Goal: Information Seeking & Learning: Find specific fact

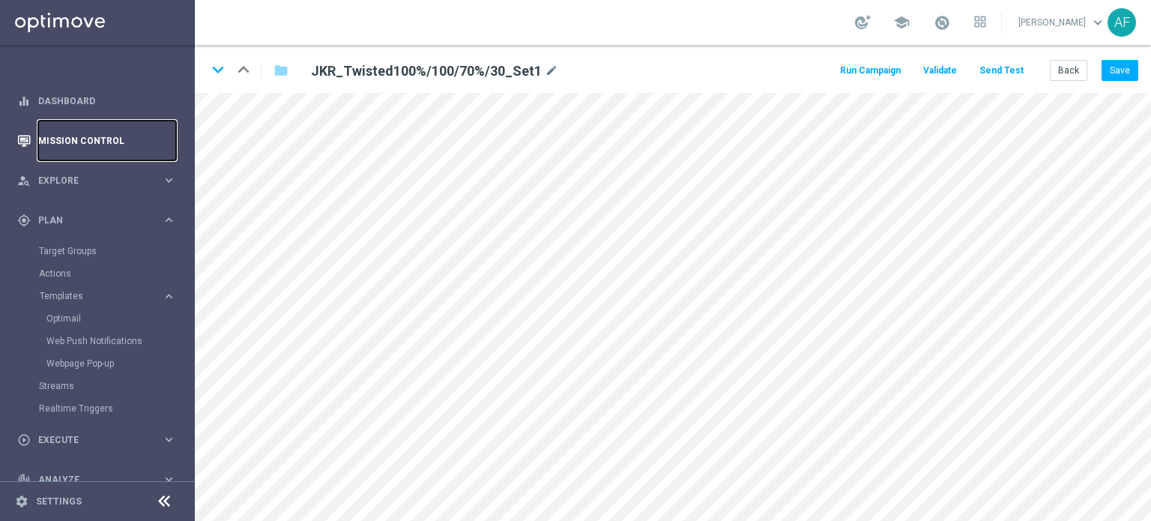
click at [97, 136] on link "Mission Control" at bounding box center [107, 141] width 138 height 40
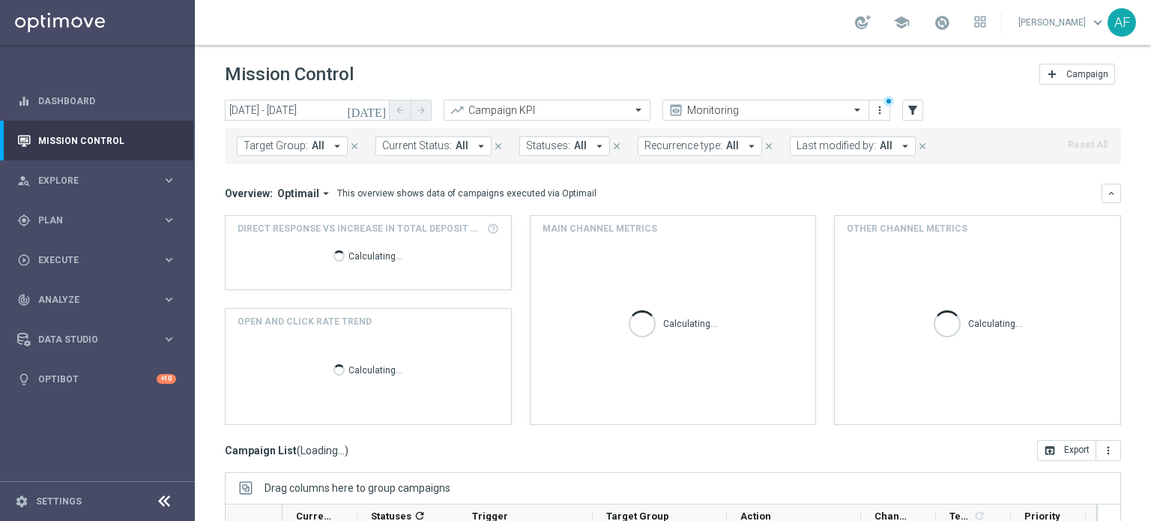
click at [375, 112] on icon "[DATE]" at bounding box center [367, 109] width 40 height 13
click at [471, 76] on div "Mission Control add Campaign" at bounding box center [673, 74] width 896 height 29
click at [383, 110] on icon "[DATE]" at bounding box center [367, 109] width 40 height 13
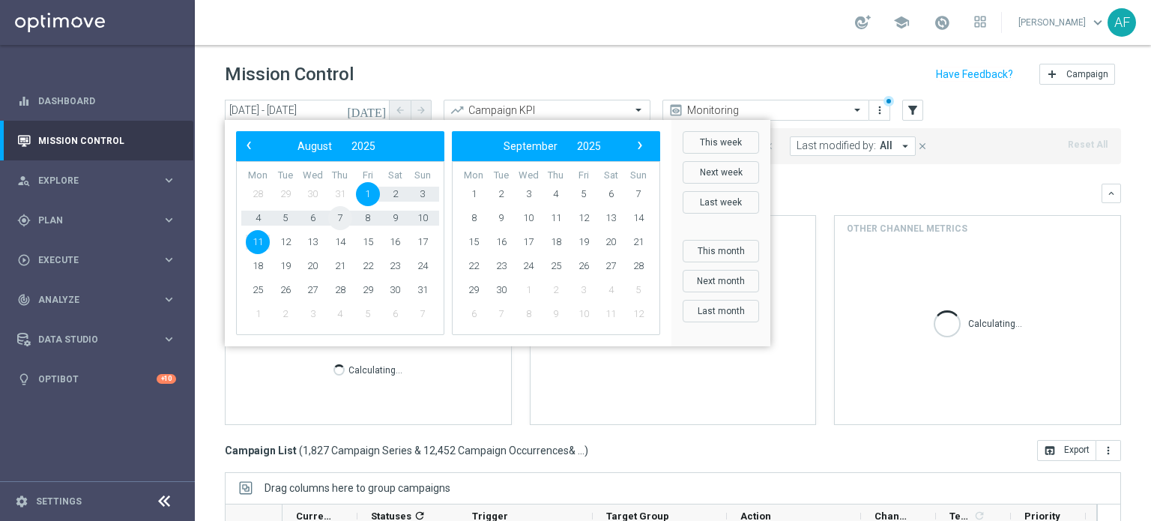
click at [334, 218] on span "7" at bounding box center [340, 218] width 24 height 24
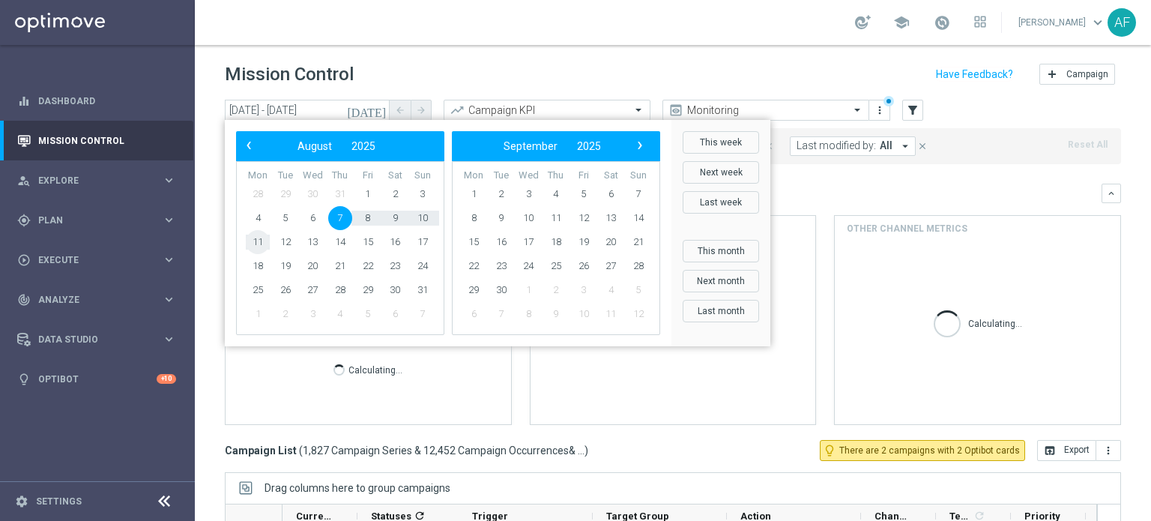
click at [261, 242] on span "11" at bounding box center [258, 242] width 24 height 24
type input "07 Aug 2025 - 11 Aug 2025"
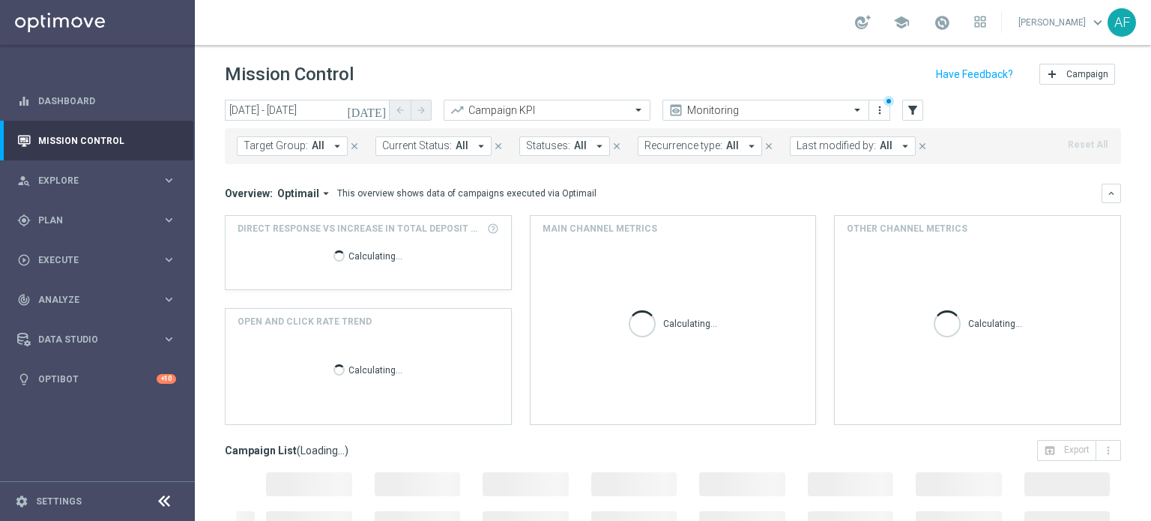
click at [312, 146] on span "All" at bounding box center [318, 145] width 13 height 13
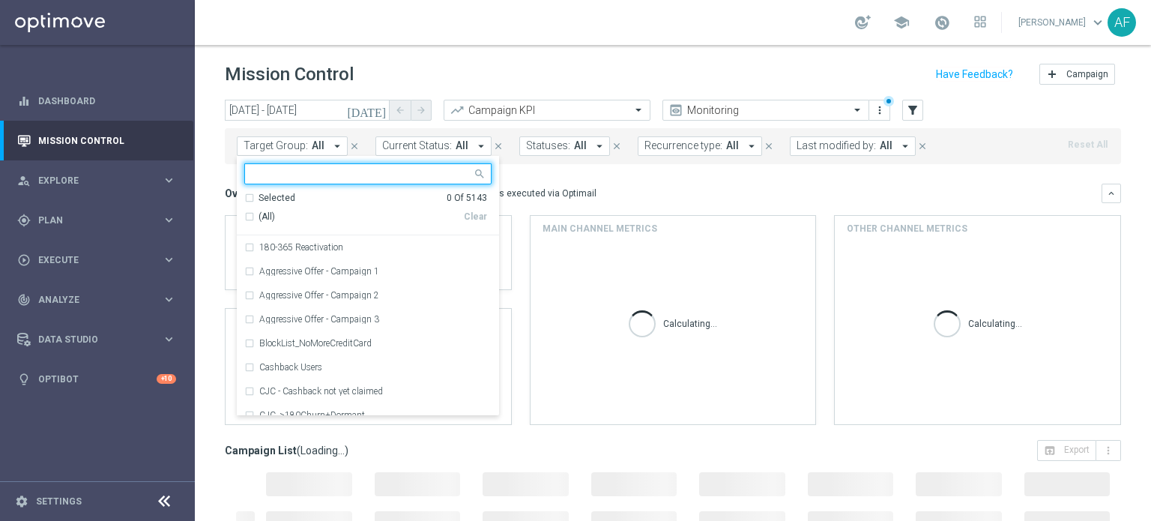
click at [333, 175] on input "text" at bounding box center [363, 174] width 220 height 13
type input "A"
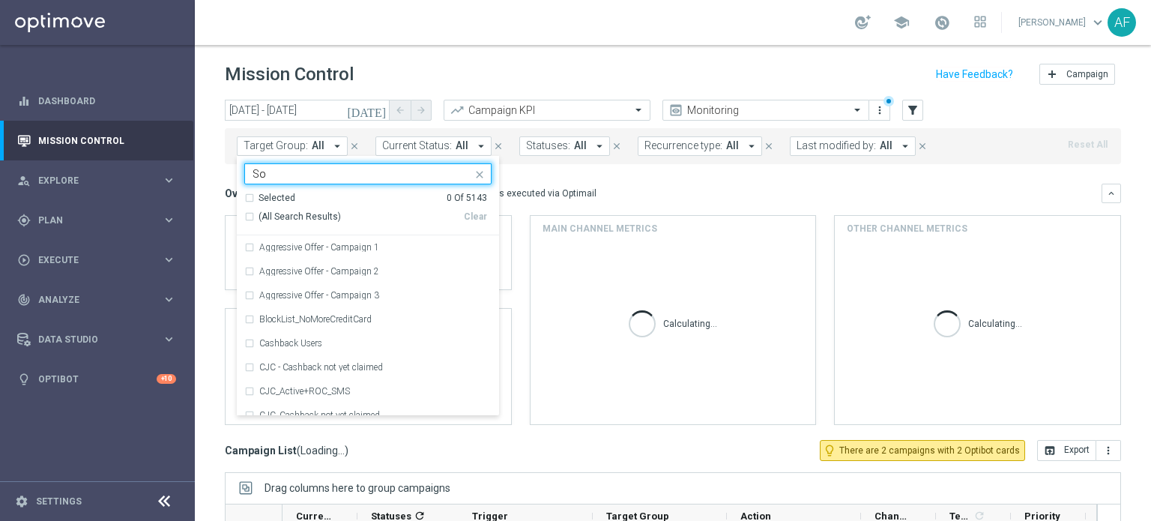
type input "S"
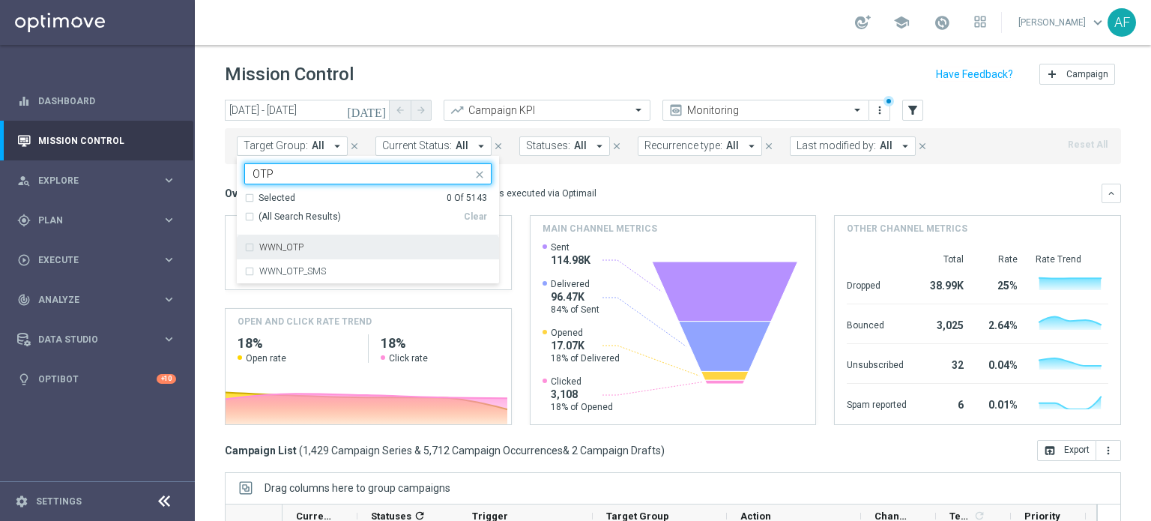
click at [284, 239] on div "WWN_OTP" at bounding box center [367, 247] width 247 height 24
type input "OTP"
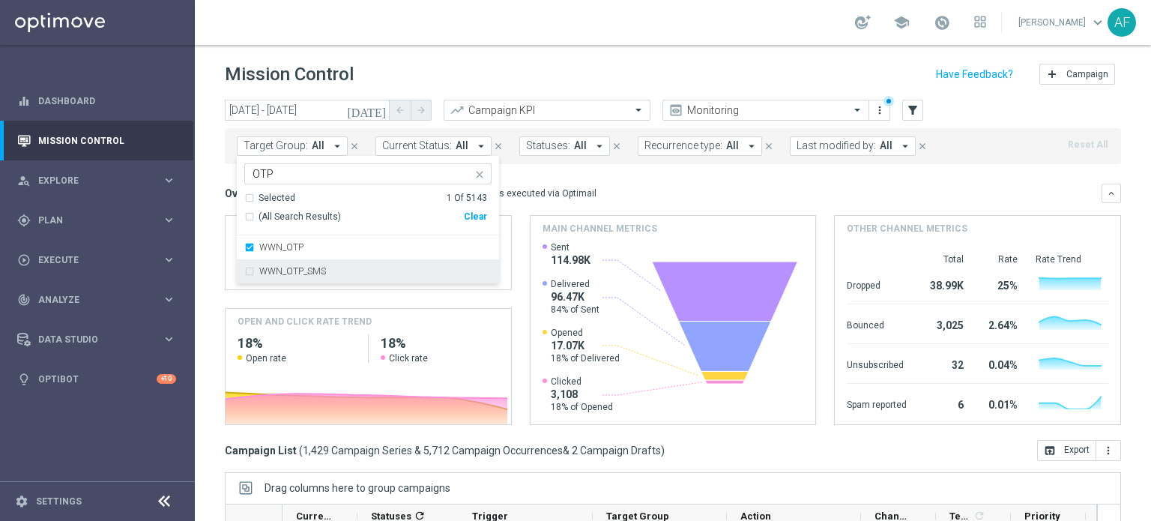
click at [303, 270] on label "WWN_OTP_SMS" at bounding box center [292, 271] width 67 height 9
click at [603, 193] on div "Overview: Optimail arrow_drop_down This overview shows data of campaigns execut…" at bounding box center [663, 193] width 877 height 13
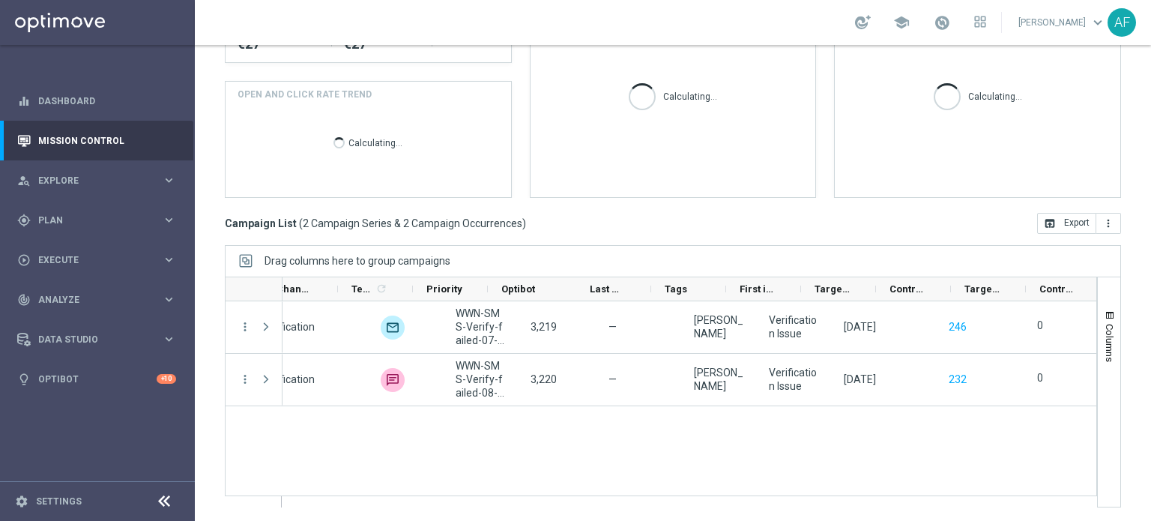
scroll to position [0, 611]
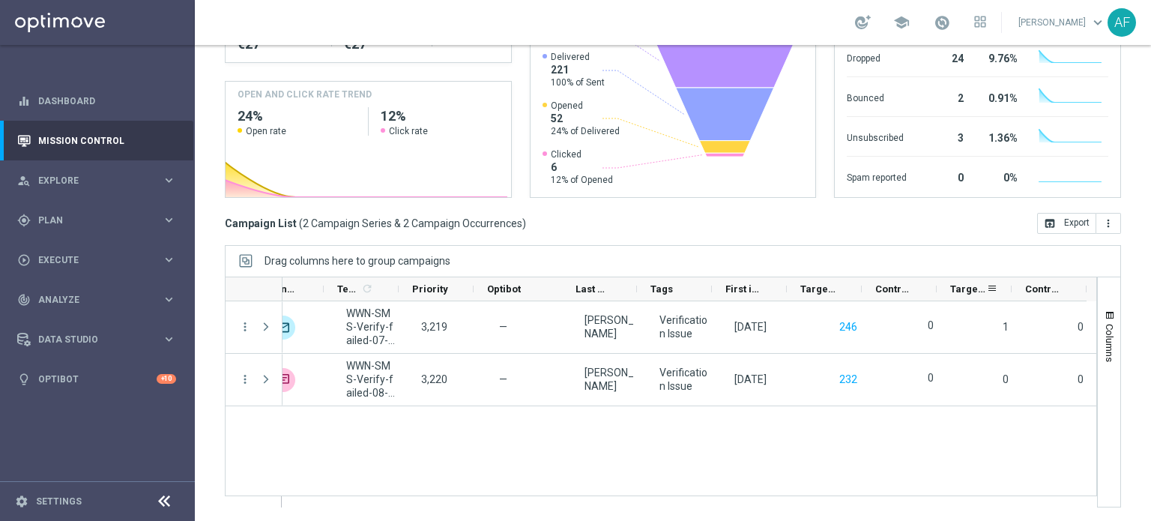
drag, startPoint x: 1010, startPoint y: 284, endPoint x: 941, endPoint y: 354, distance: 98.0
click at [1000, 291] on div "Targeted Responders" at bounding box center [974, 289] width 75 height 24
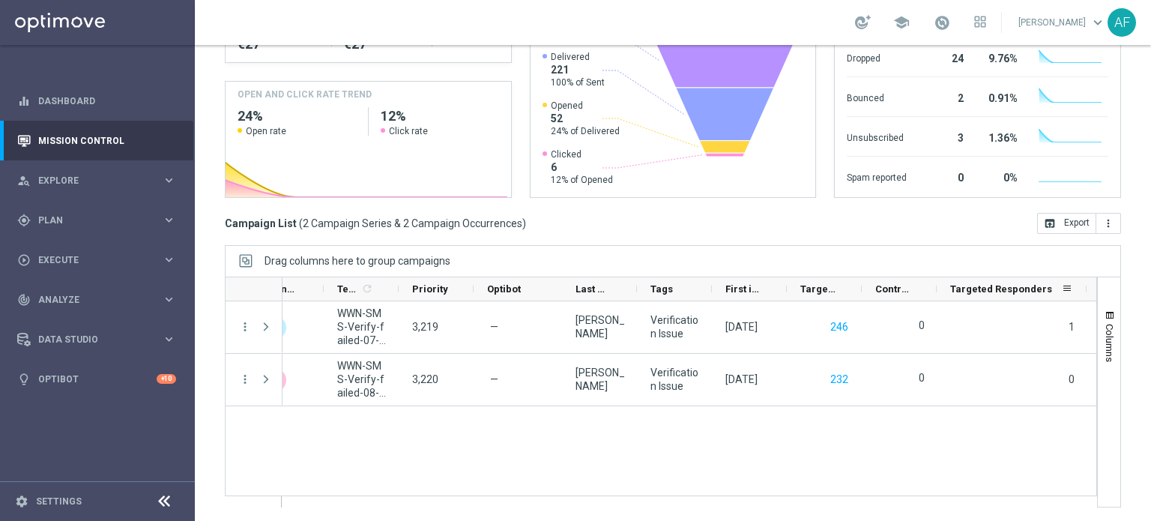
drag, startPoint x: 1011, startPoint y: 290, endPoint x: 1085, endPoint y: 280, distance: 74.8
click at [1085, 280] on div at bounding box center [1086, 288] width 6 height 23
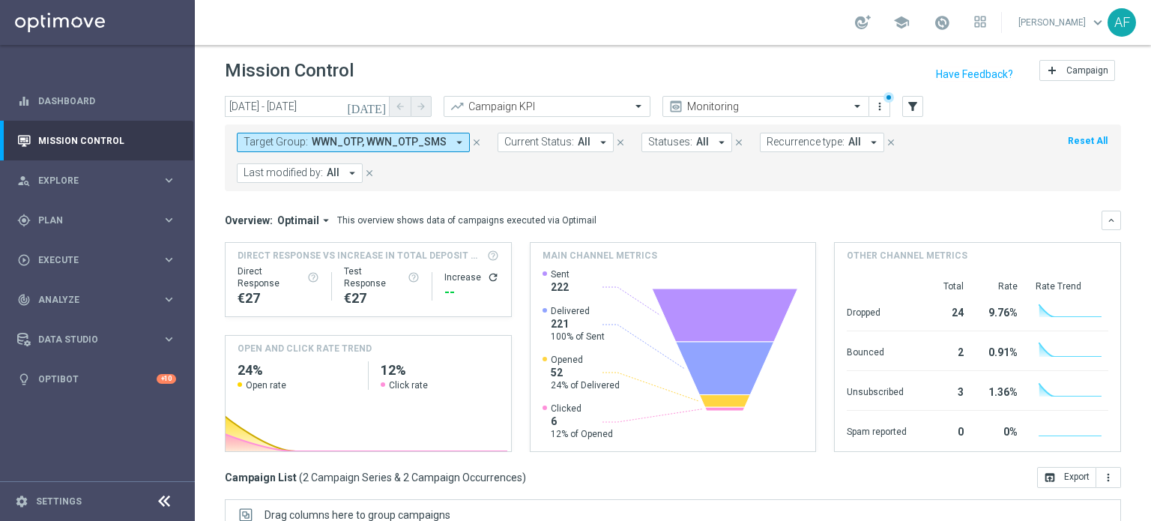
scroll to position [0, 0]
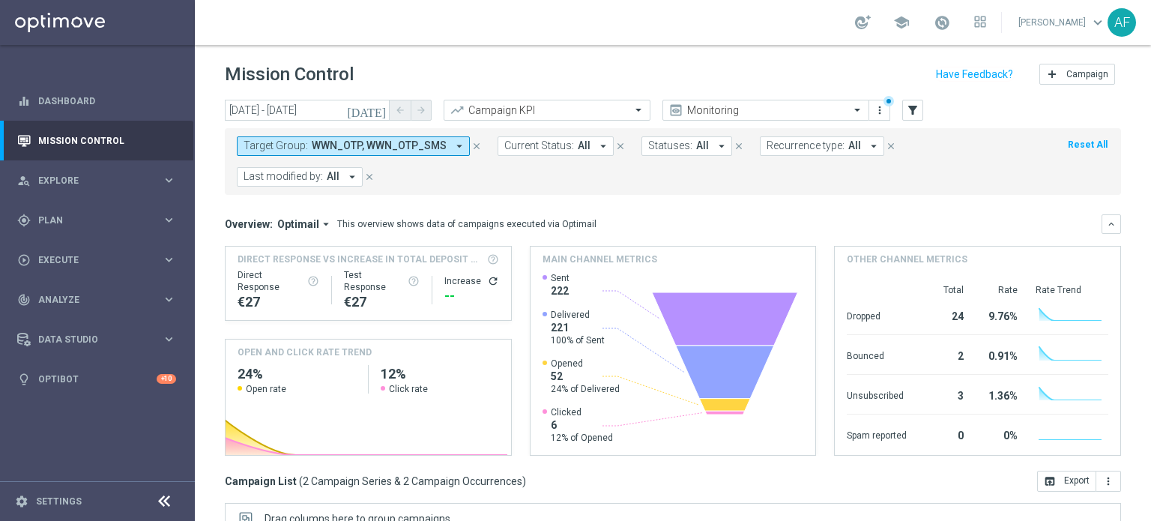
click at [435, 148] on span "WWN_OTP, WWN_OTP_SMS" at bounding box center [379, 145] width 135 height 13
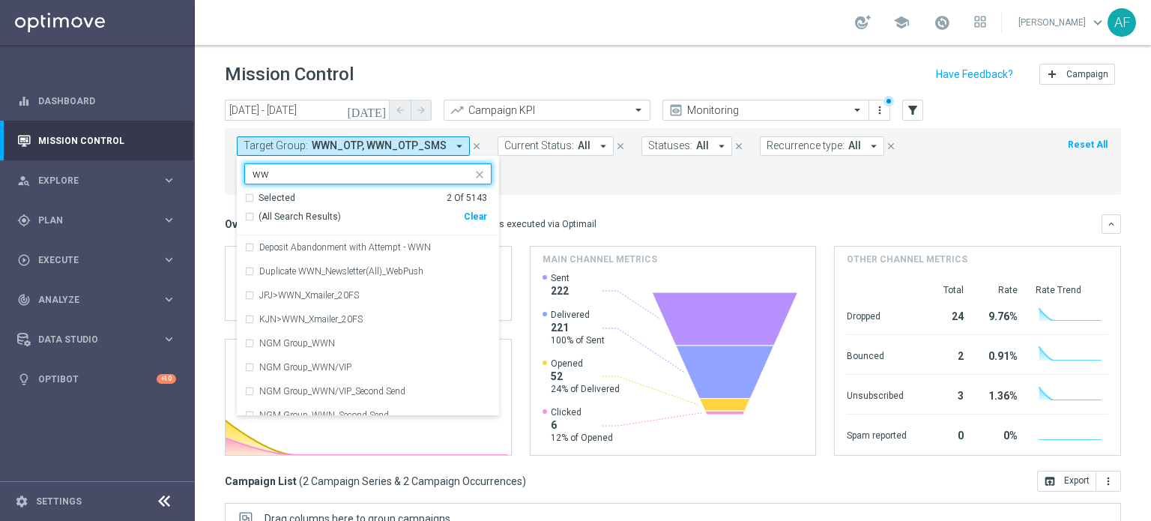
type input "w"
click at [106, 223] on span "Plan" at bounding box center [100, 220] width 124 height 9
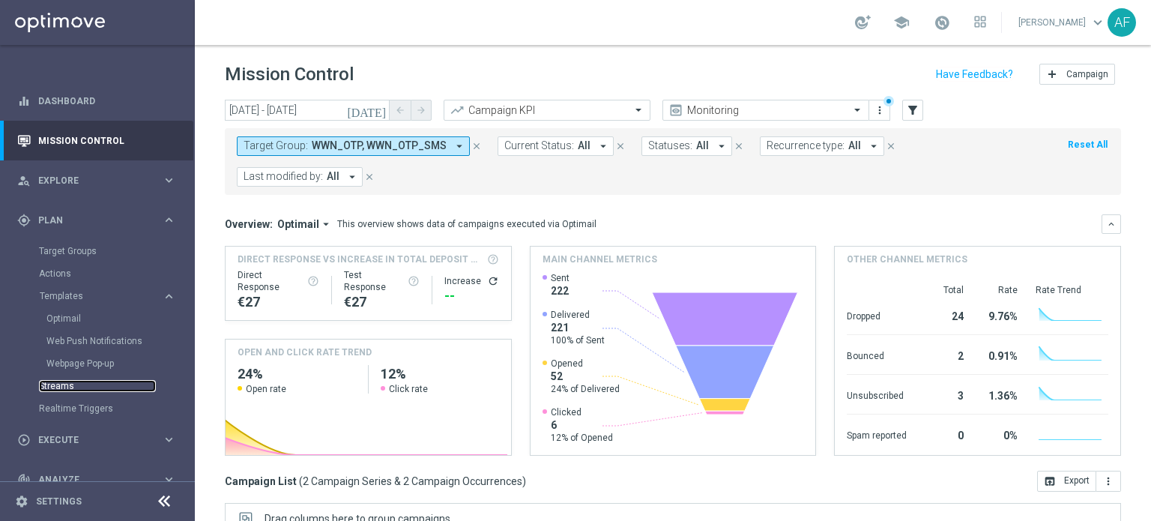
click at [68, 380] on link "Streams" at bounding box center [97, 386] width 117 height 12
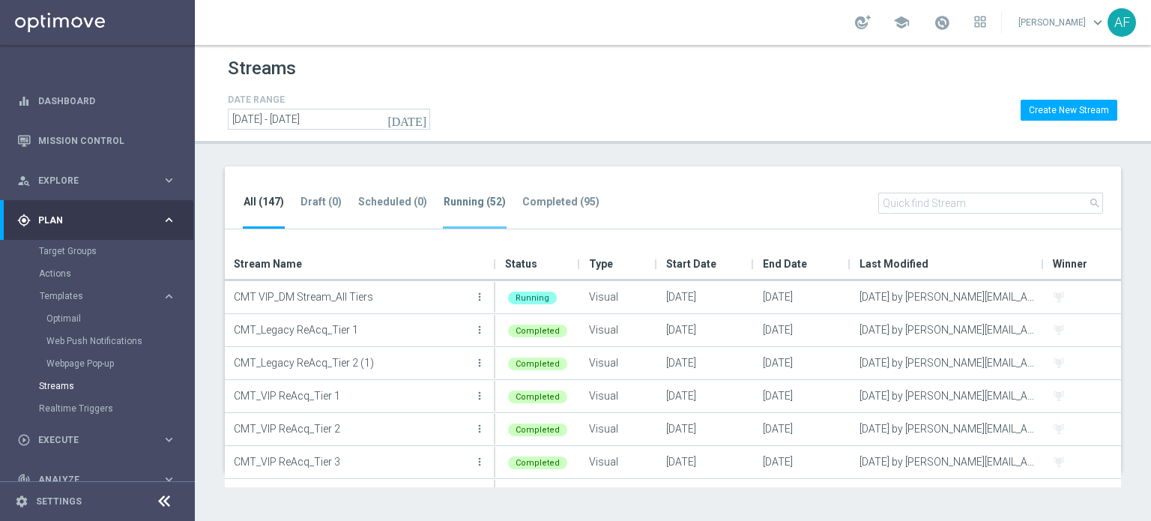
click at [476, 202] on tab-header "Running (52)" at bounding box center [475, 202] width 62 height 13
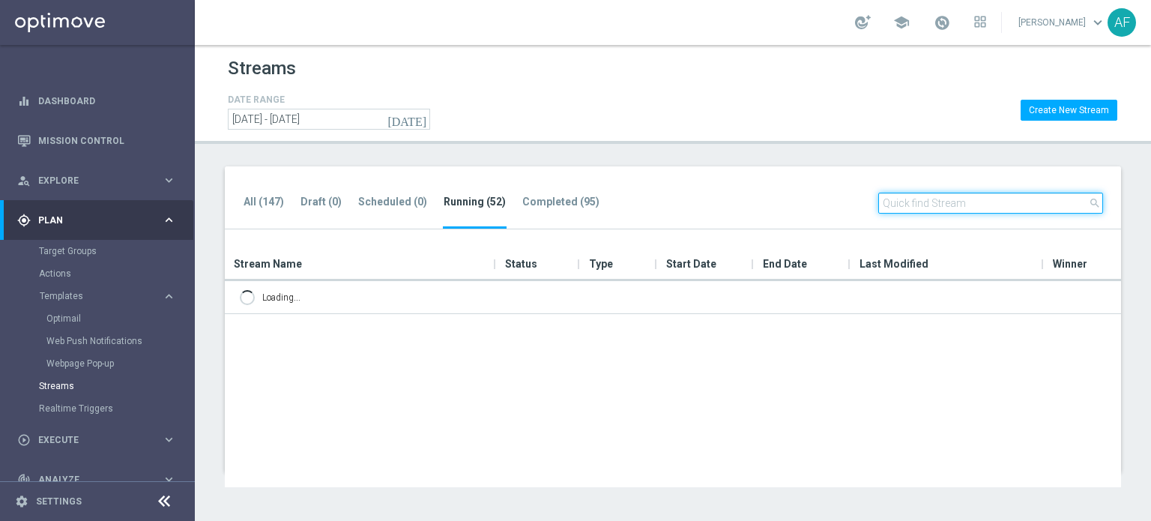
click at [905, 206] on input "text" at bounding box center [990, 203] width 225 height 21
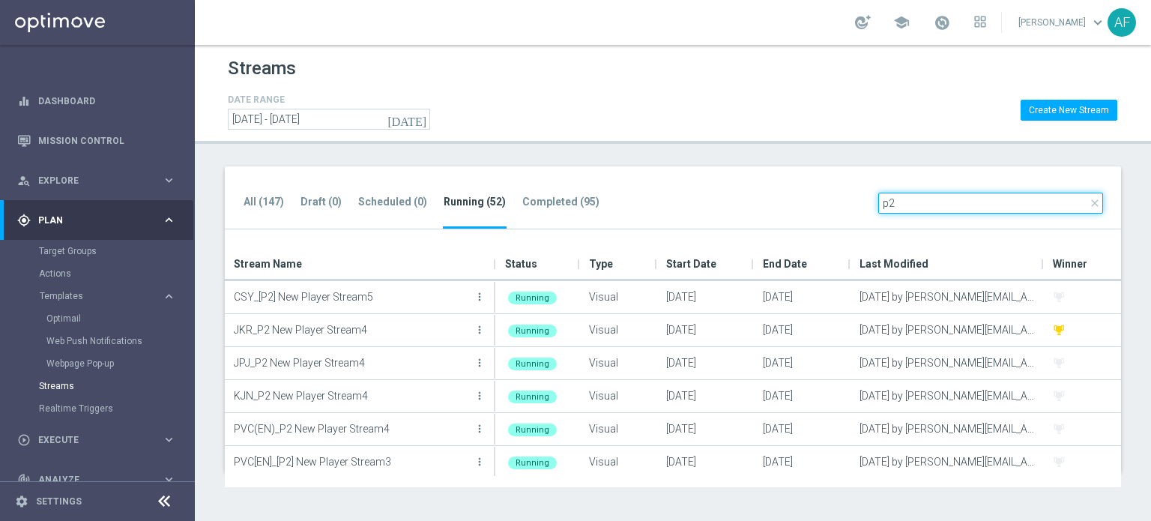
type input "p"
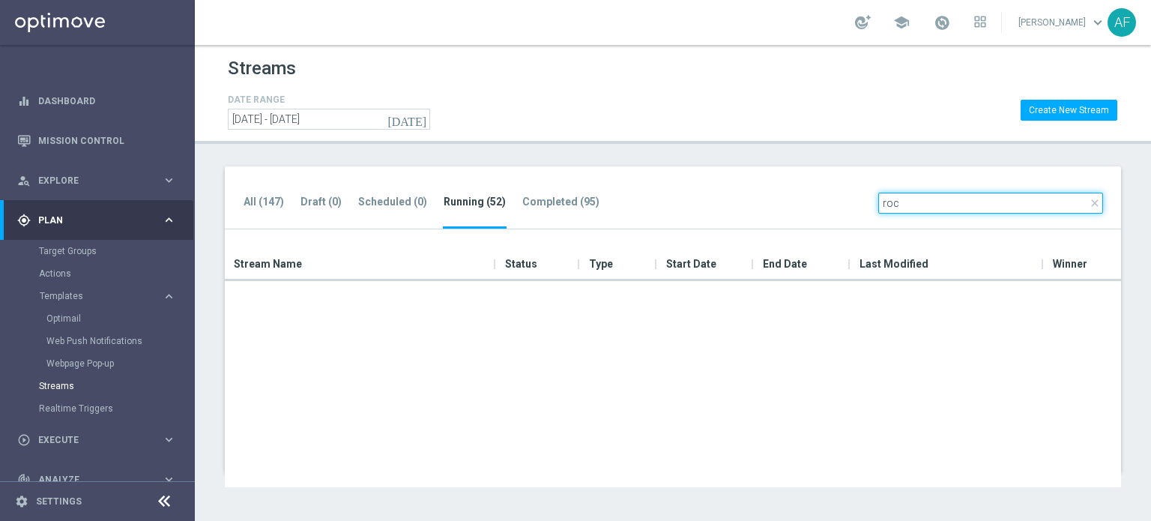
scroll to position [201, 0]
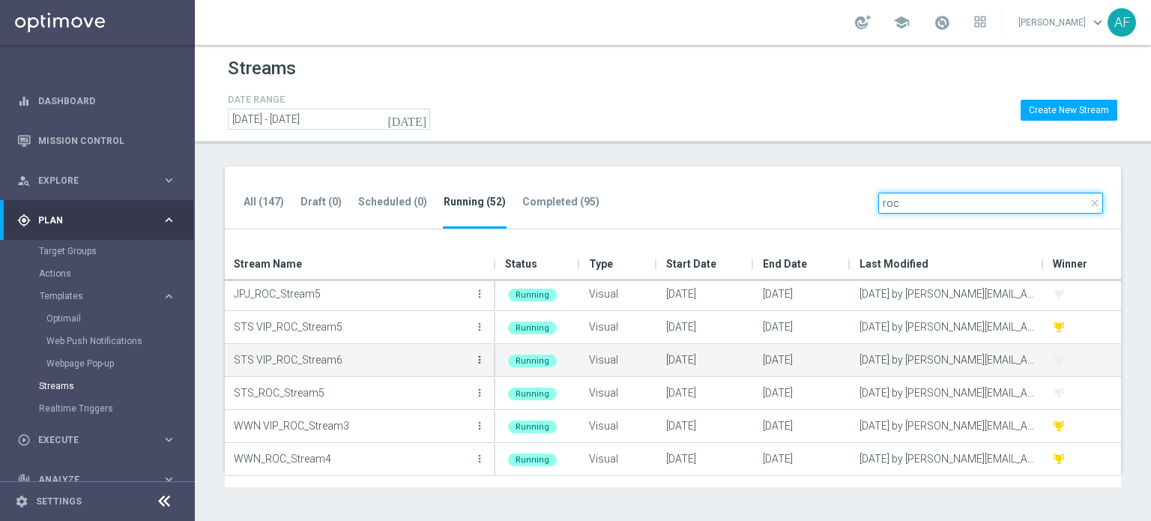
type input "roc"
click at [480, 362] on icon "more_vert" at bounding box center [480, 360] width 12 height 12
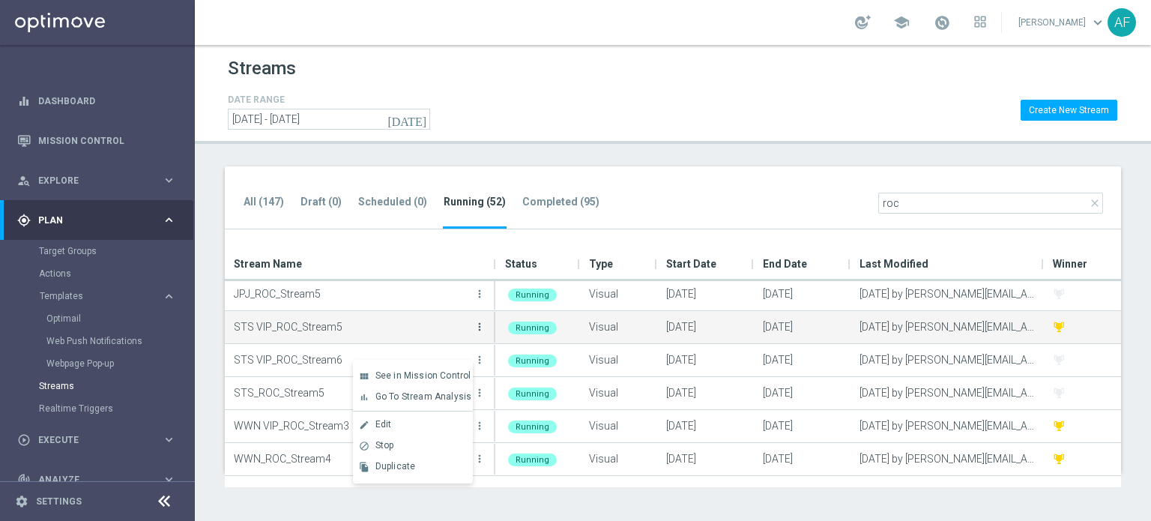
click at [477, 327] on icon "more_vert" at bounding box center [480, 327] width 12 height 12
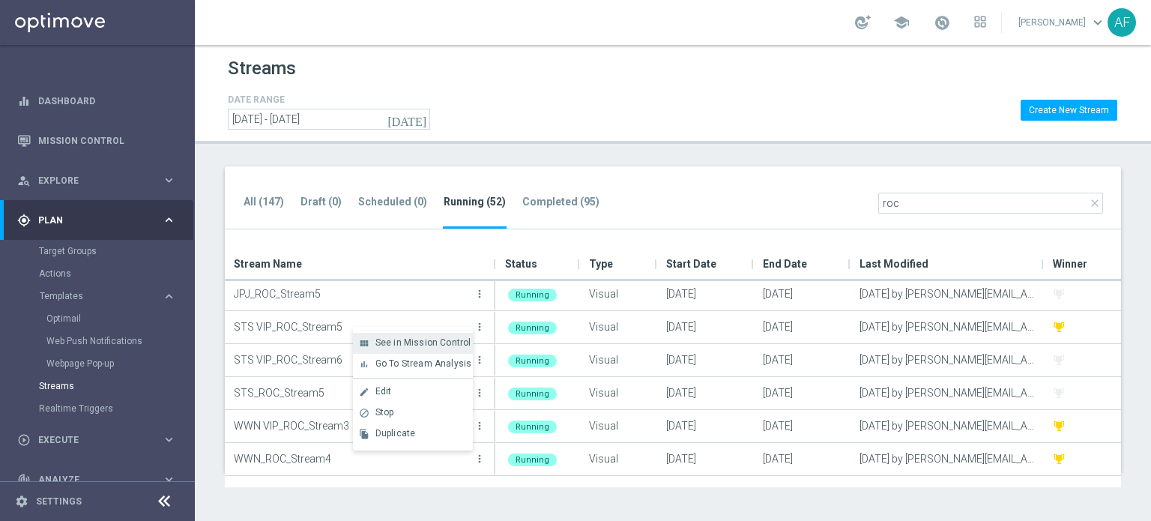
click at [450, 341] on span "See in Mission Control" at bounding box center [423, 342] width 96 height 10
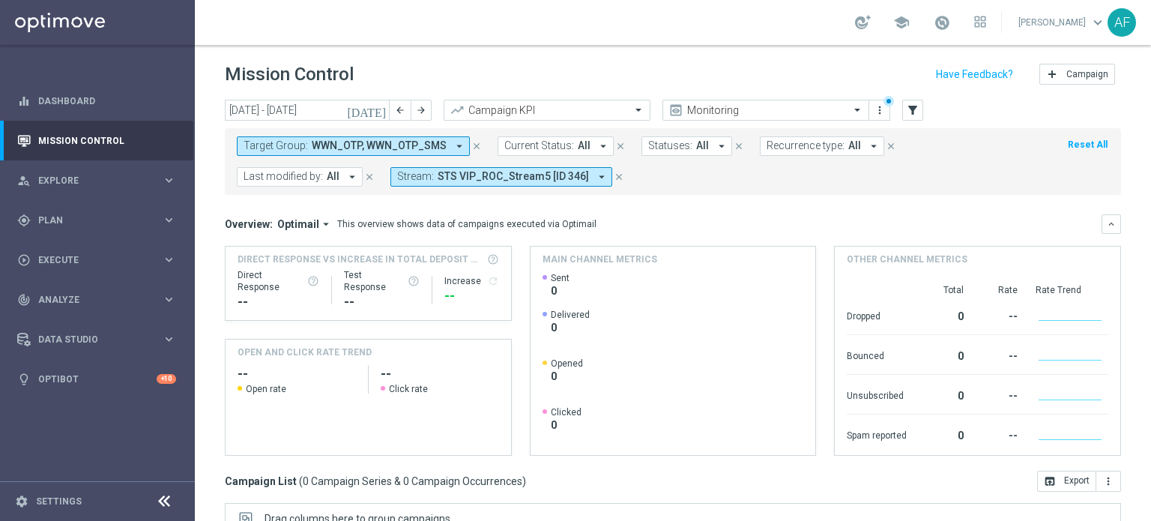
click at [444, 151] on button "Target Group: WWN_OTP, WWN_OTP_SMS arrow_drop_down" at bounding box center [353, 145] width 233 height 19
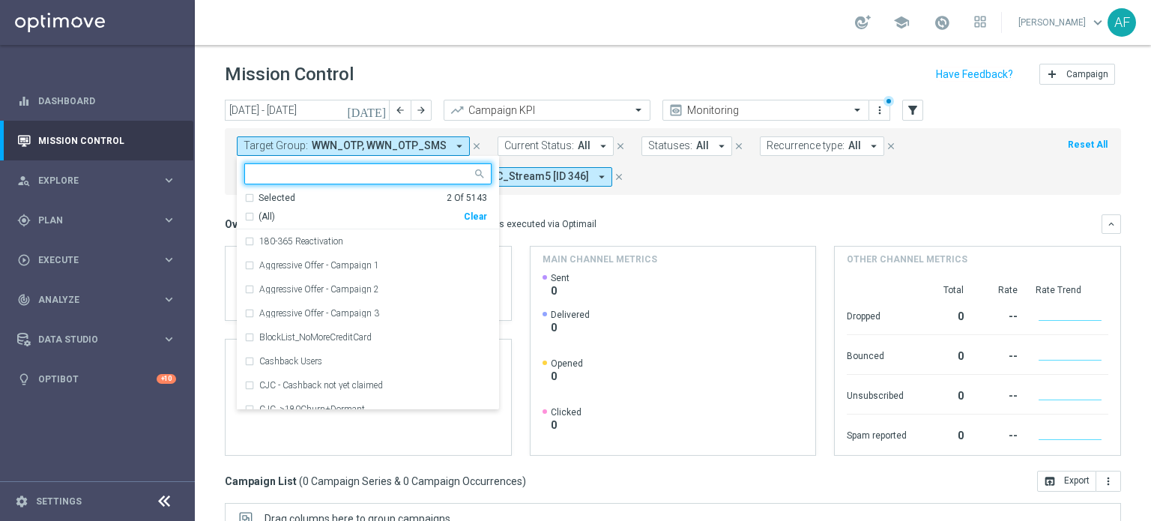
click at [287, 197] on div "Selected" at bounding box center [277, 198] width 37 height 13
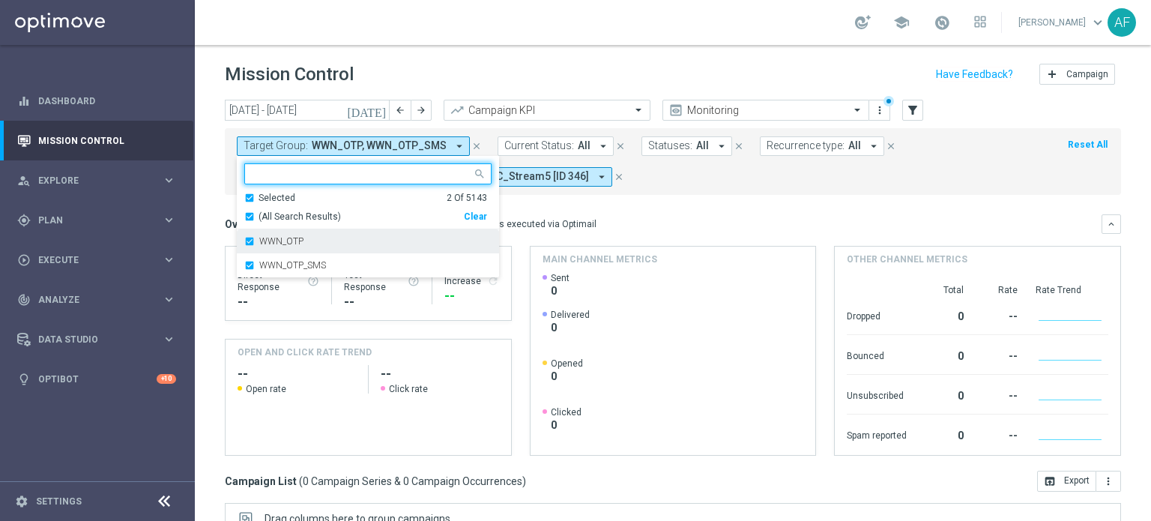
click at [295, 233] on div "WWN_OTP" at bounding box center [367, 241] width 247 height 24
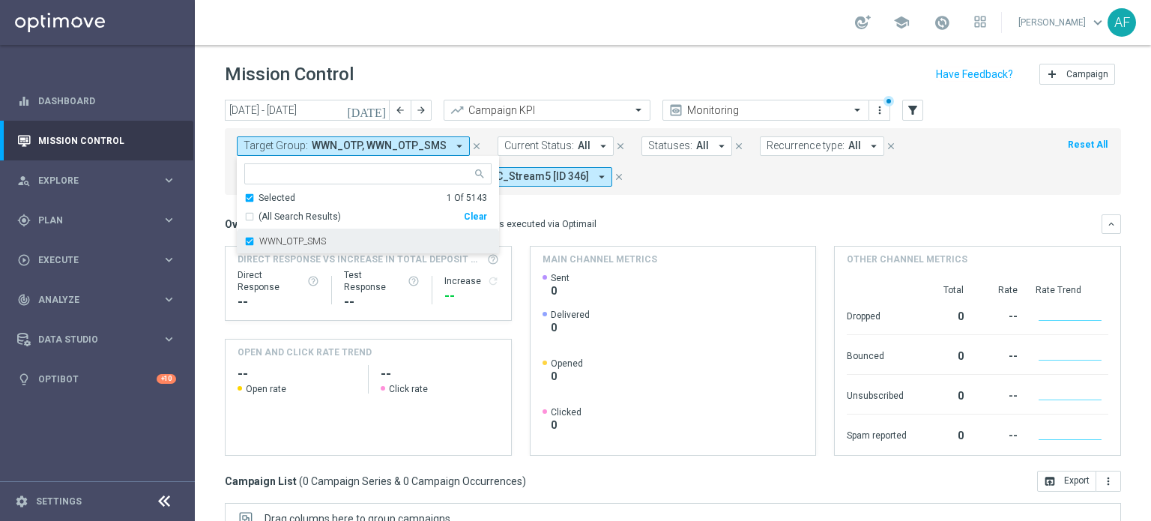
click at [293, 244] on label "WWN_OTP_SMS" at bounding box center [292, 241] width 67 height 9
click at [668, 211] on mini-dashboard "Overview: Optimail arrow_drop_down This overview shows data of campaigns execut…" at bounding box center [673, 333] width 896 height 276
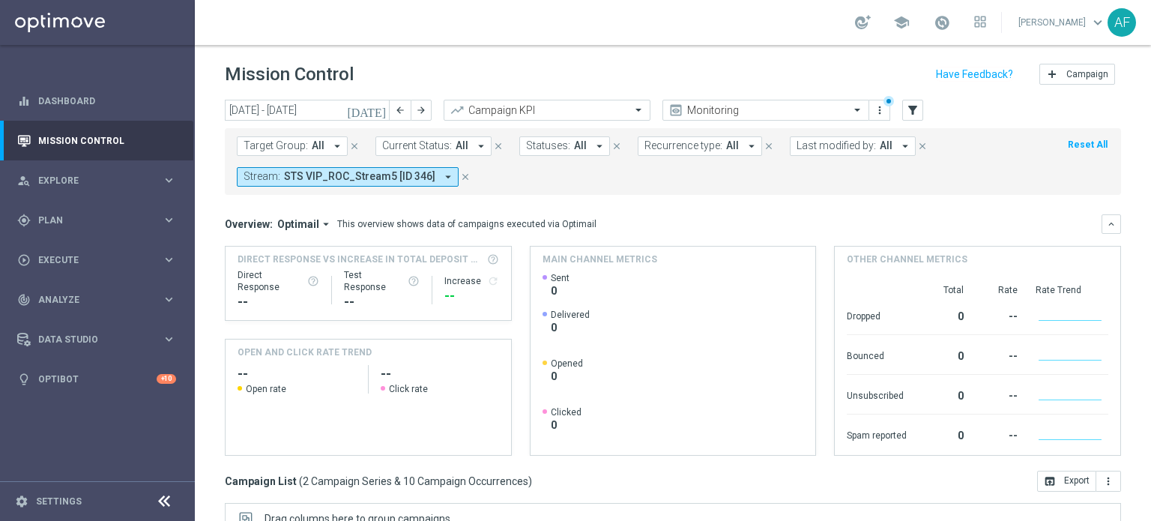
click at [382, 109] on icon "[DATE]" at bounding box center [367, 109] width 40 height 13
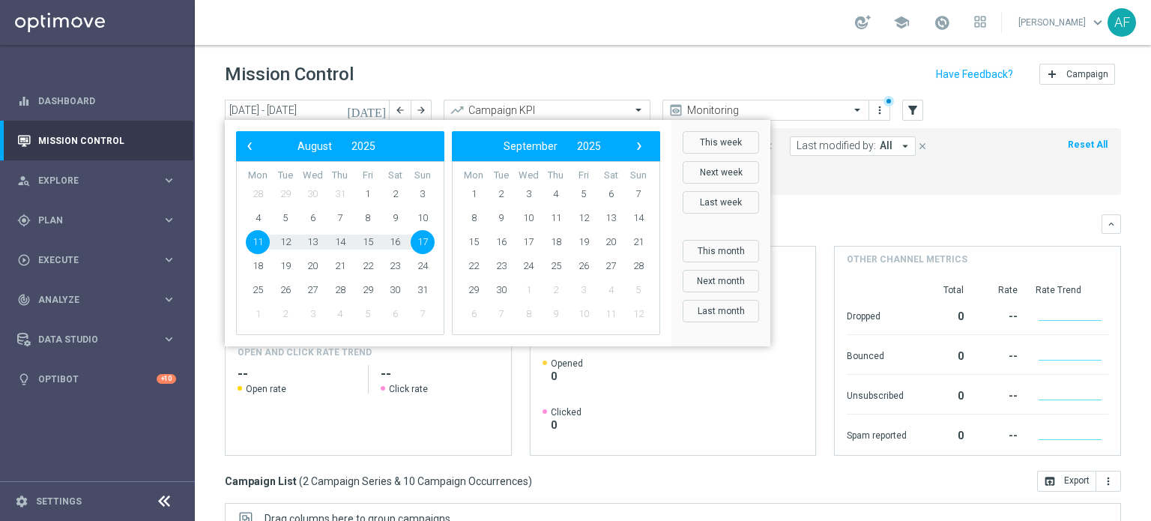
click at [253, 156] on div "‹ ​ August ​ 2025 ​ ›" at bounding box center [340, 146] width 208 height 30
click at [242, 146] on span "‹" at bounding box center [249, 145] width 19 height 19
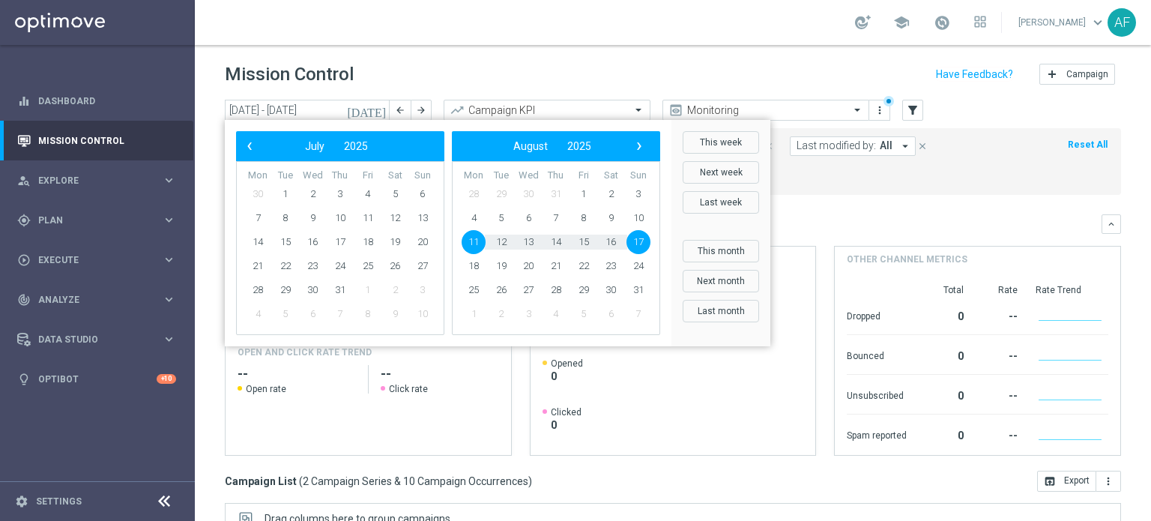
click at [297, 192] on td "1" at bounding box center [286, 194] width 28 height 24
click at [285, 193] on span "1" at bounding box center [285, 194] width 24 height 24
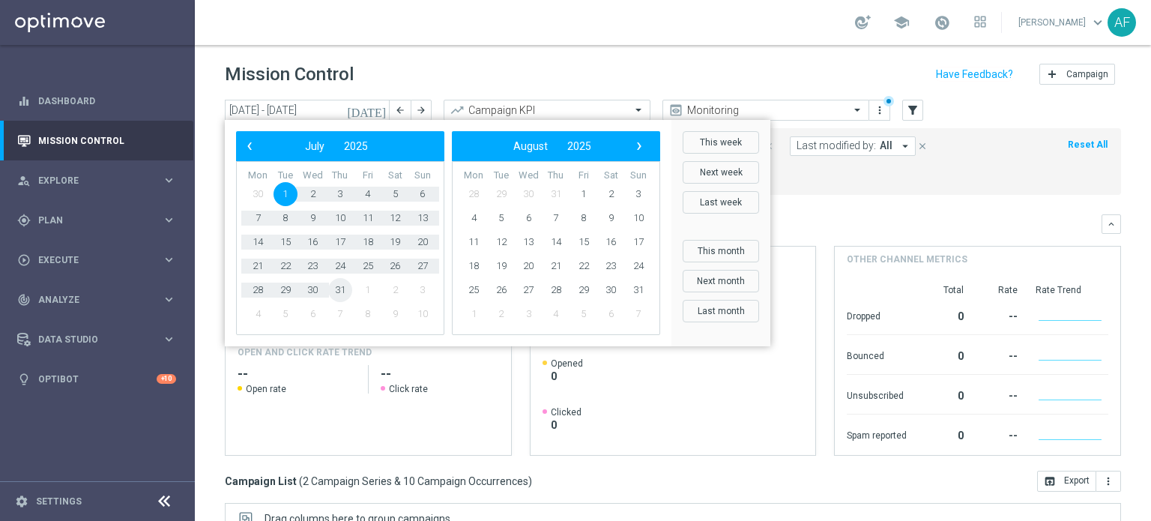
click at [338, 289] on span "31" at bounding box center [340, 290] width 24 height 24
type input "01 Jul 2025 - 31 Jul 2025"
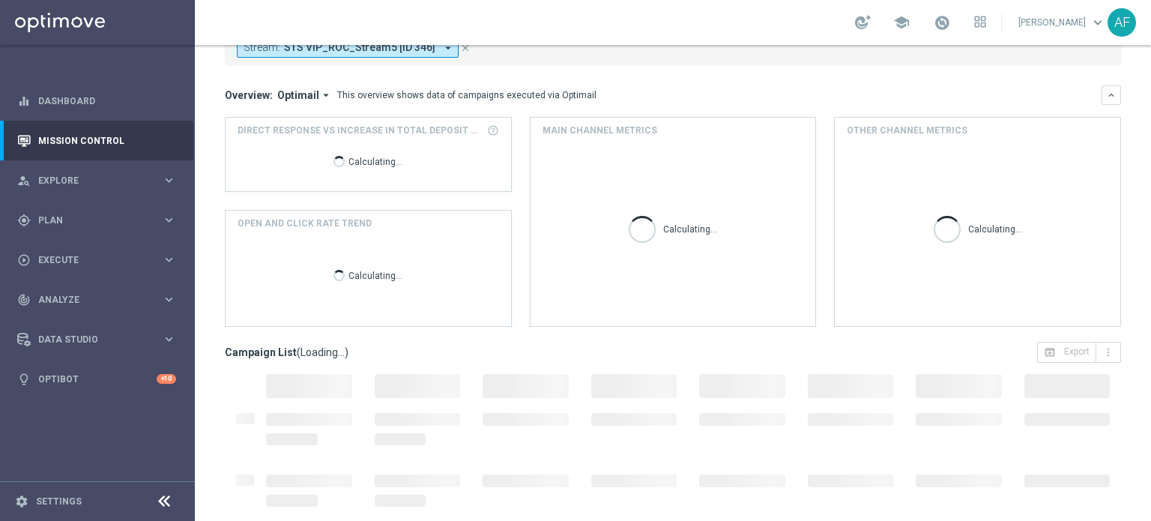
scroll to position [258, 0]
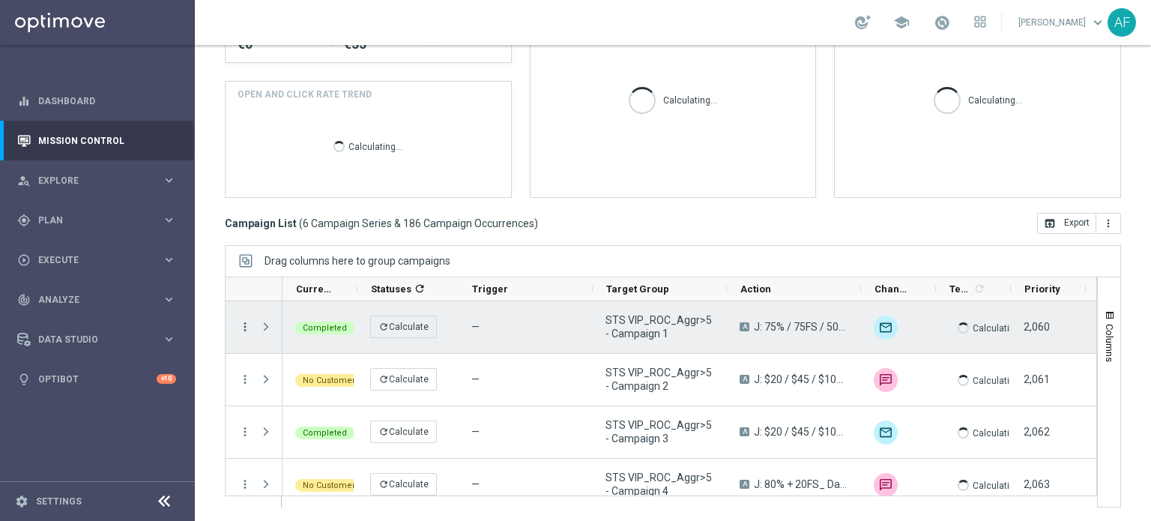
click at [243, 320] on icon "more_vert" at bounding box center [244, 326] width 13 height 13
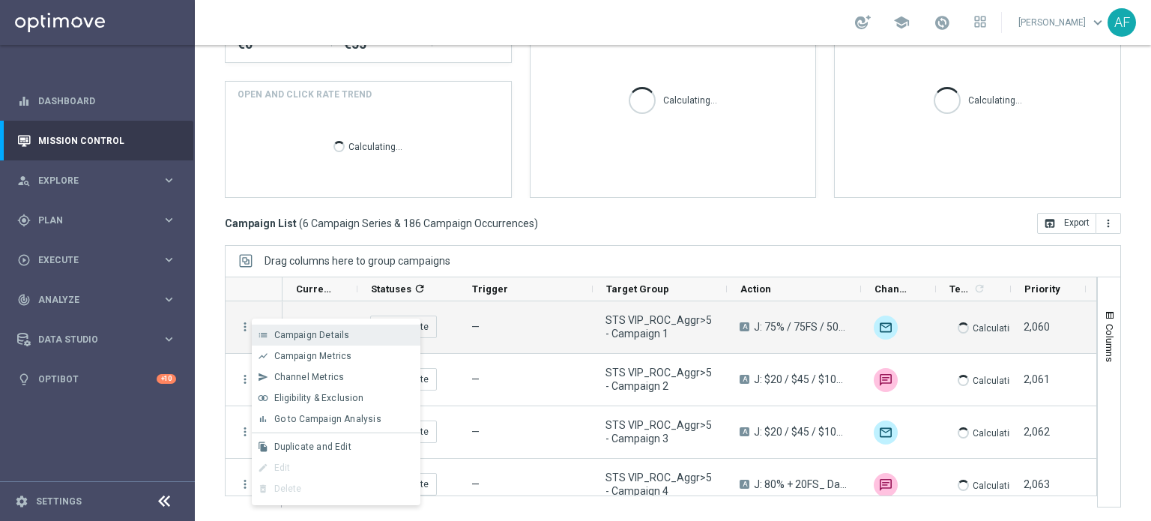
click at [287, 330] on span "Campaign Details" at bounding box center [312, 335] width 76 height 10
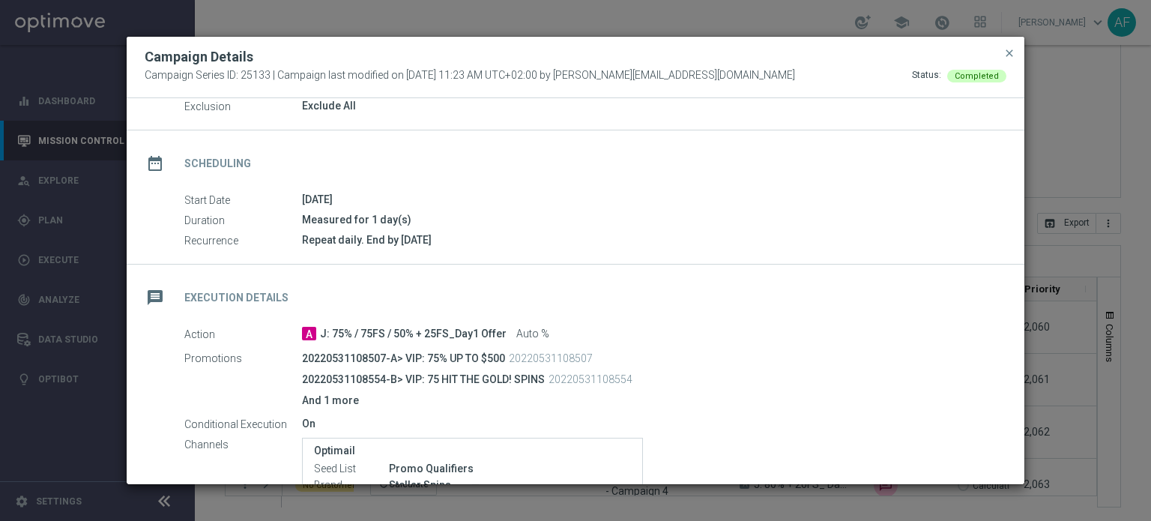
scroll to position [150, 0]
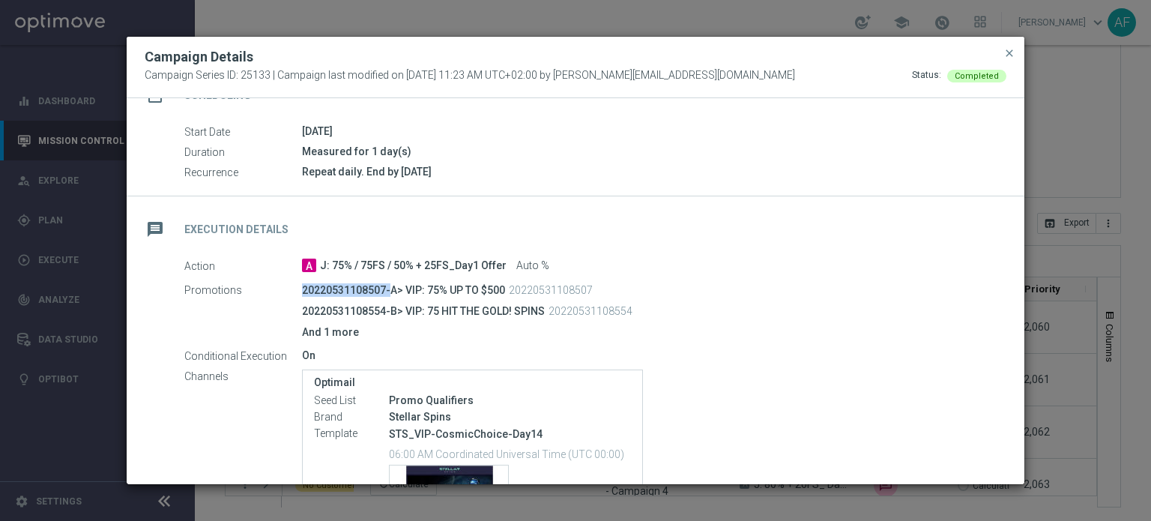
drag, startPoint x: 300, startPoint y: 290, endPoint x: 383, endPoint y: 310, distance: 84.9
click at [383, 290] on div "Promotions 20220531108507-A> VIP: 75% UP TO $500 20220531108507 20220531108554-…" at bounding box center [589, 311] width 811 height 66
copy div "20220531108507"
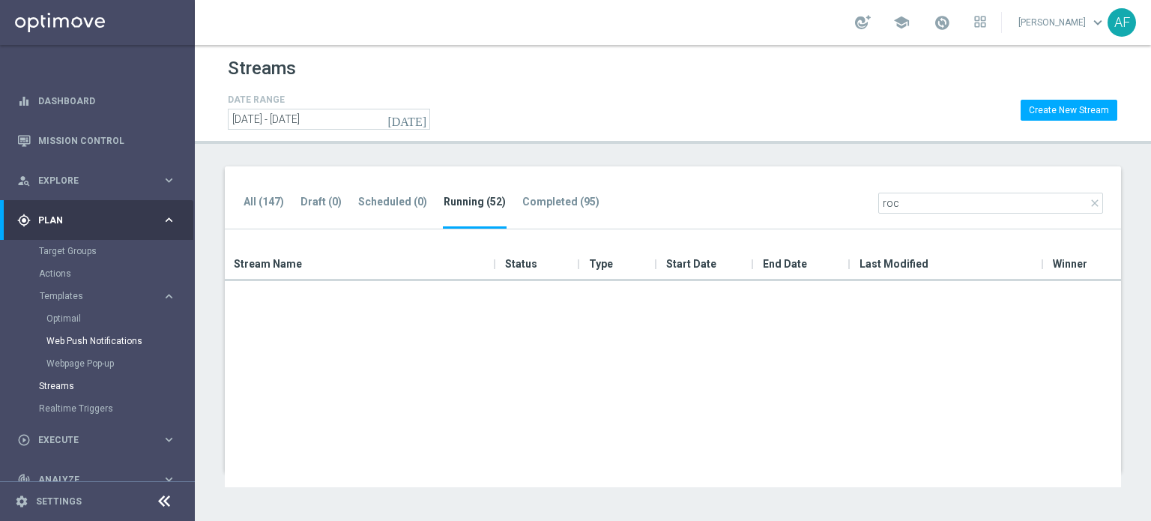
scroll to position [201, 0]
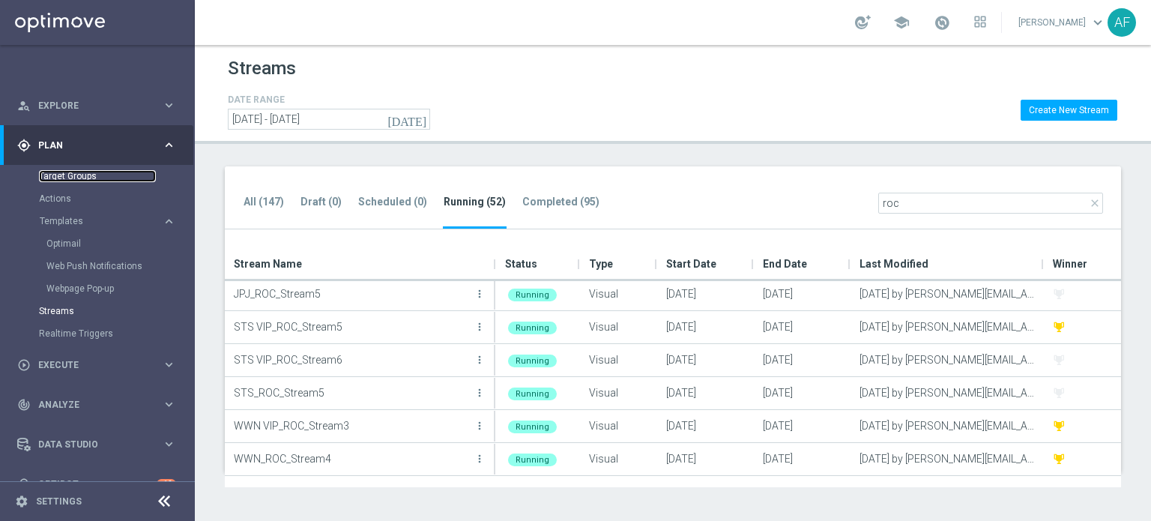
click at [82, 178] on link "Target Groups" at bounding box center [97, 176] width 117 height 12
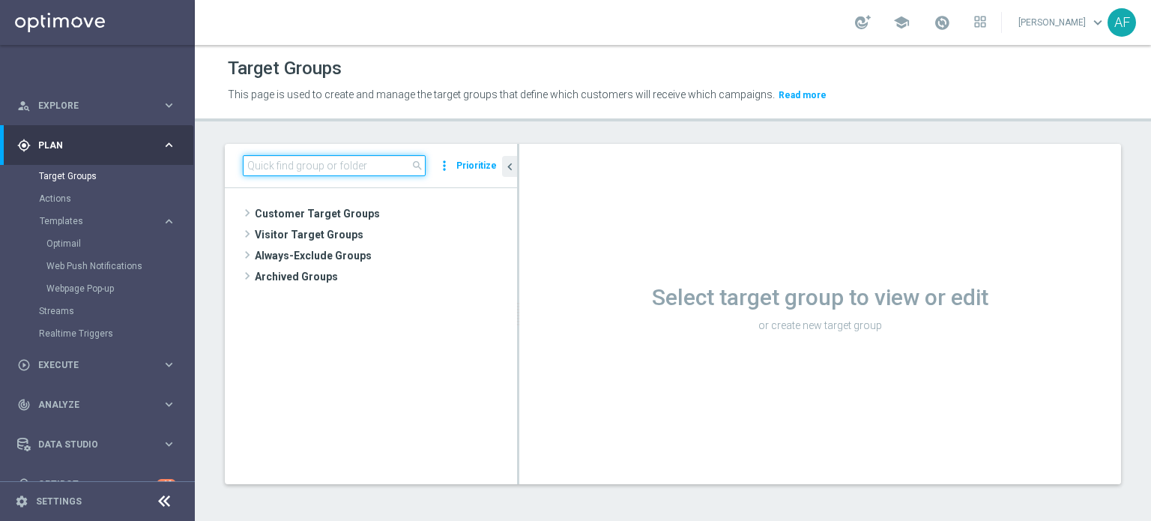
click at [298, 170] on input at bounding box center [334, 165] width 183 height 21
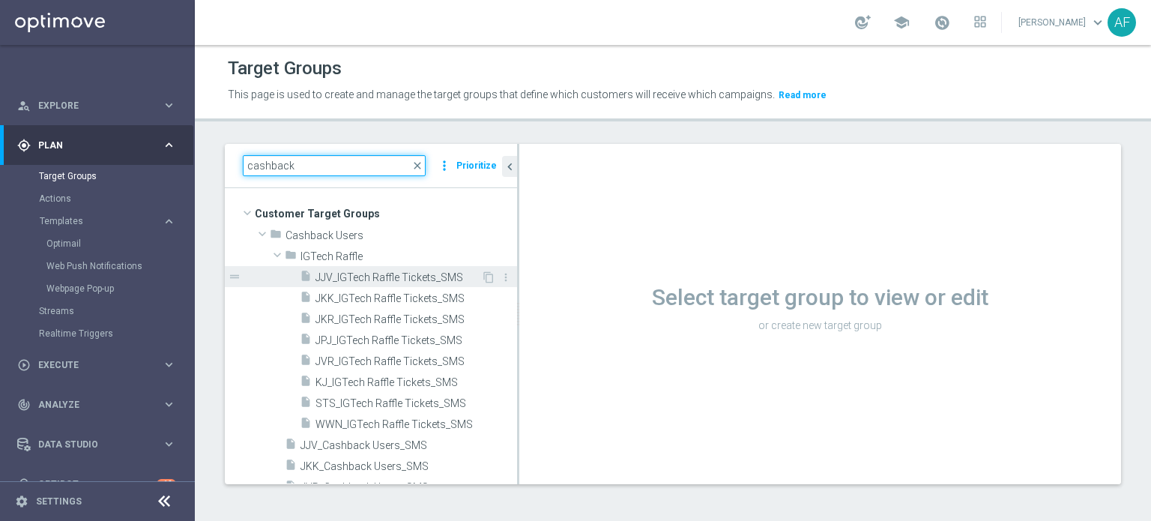
type input "cashback"
click at [343, 273] on span "JJV_IGTech Raffle Tickets_SMS" at bounding box center [398, 277] width 166 height 13
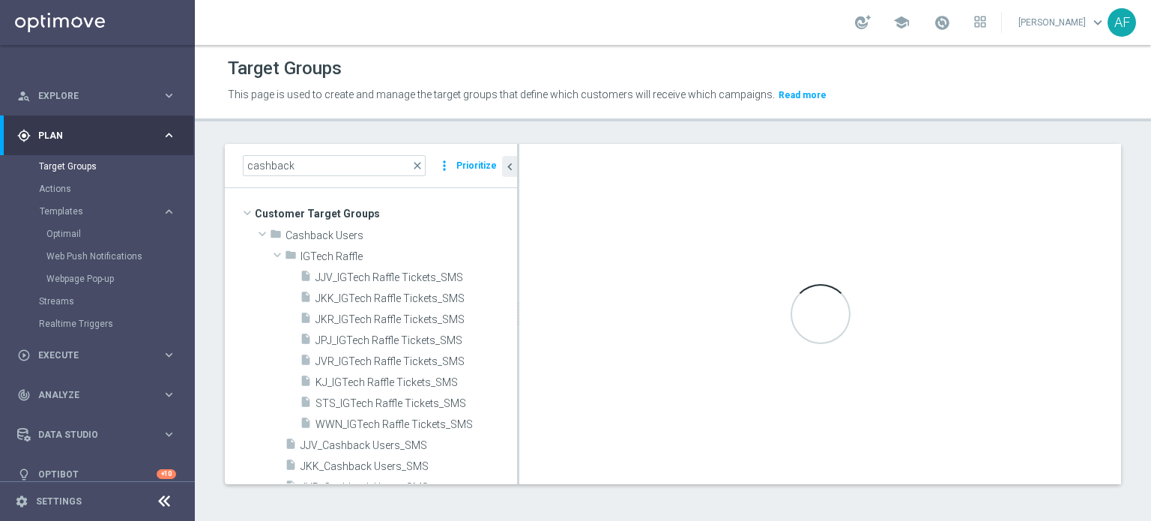
scroll to position [100, 0]
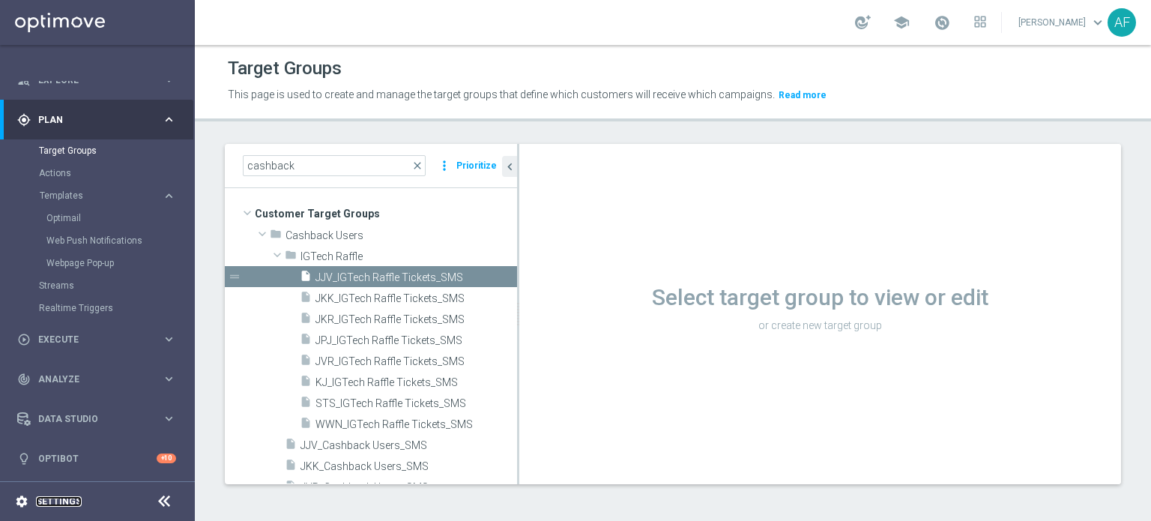
click at [76, 501] on link "Settings" at bounding box center [59, 501] width 46 height 9
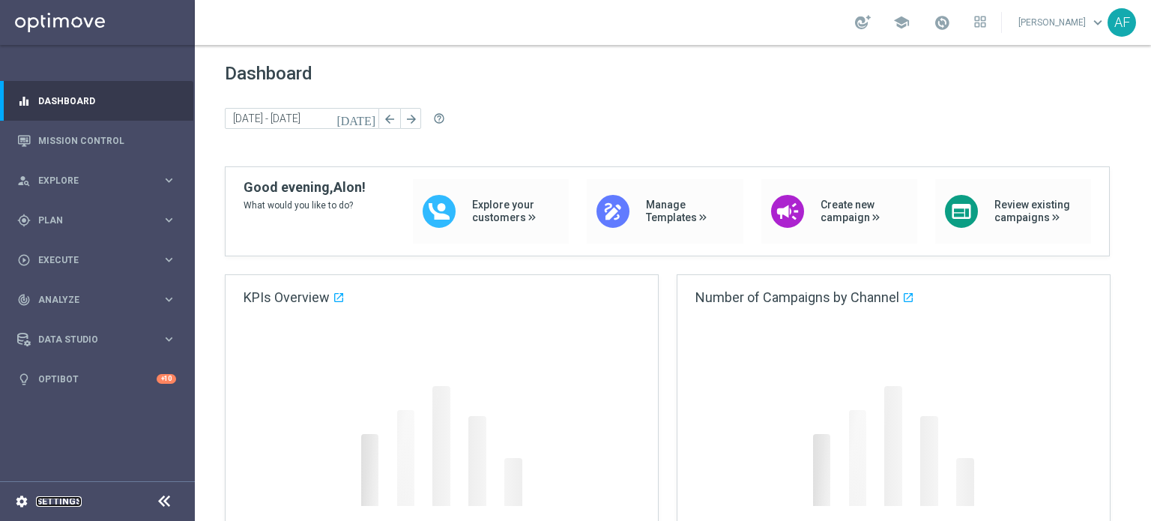
click at [74, 498] on link "Settings" at bounding box center [59, 501] width 46 height 9
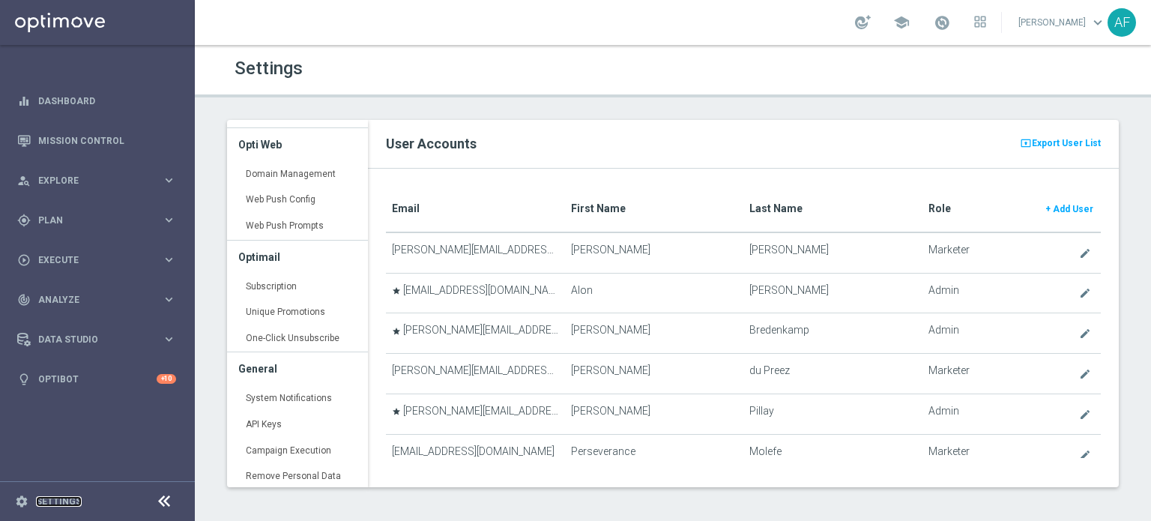
scroll to position [313, 0]
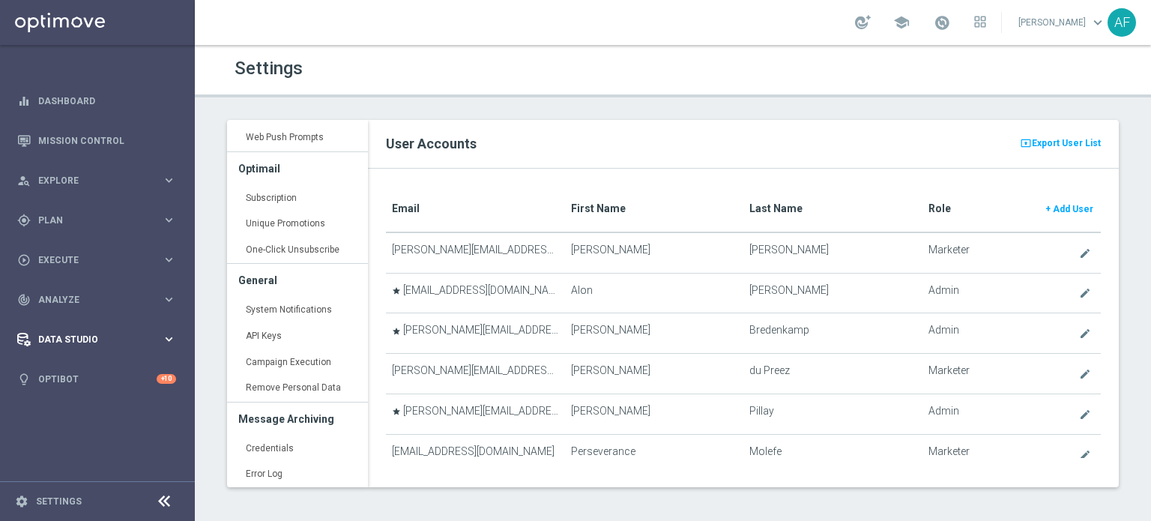
click at [101, 347] on div "Data Studio keyboard_arrow_right" at bounding box center [96, 339] width 193 height 40
click at [54, 371] on link "Attributes" at bounding box center [97, 370] width 117 height 12
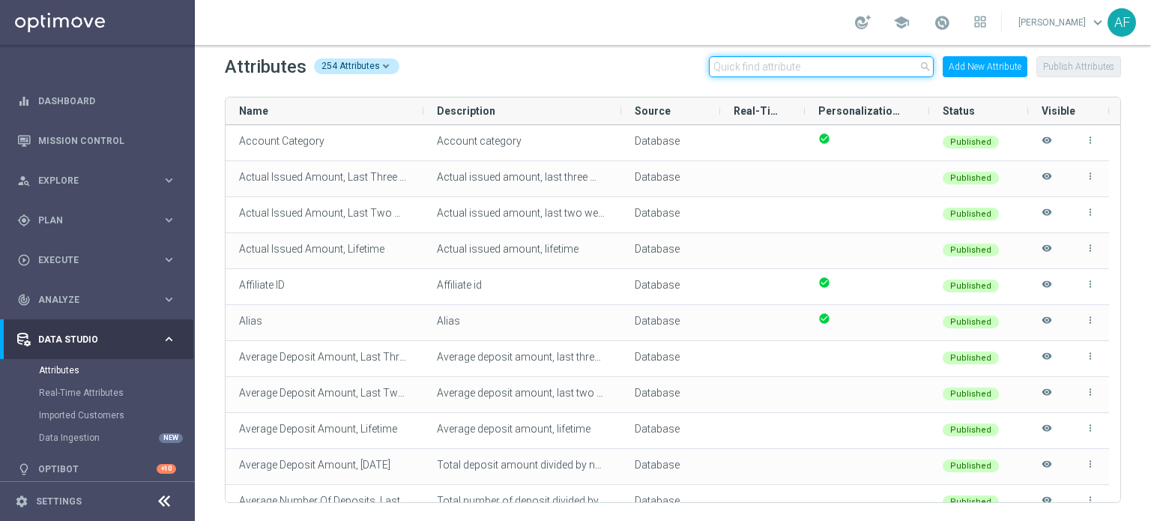
click at [758, 64] on input "text" at bounding box center [821, 66] width 225 height 21
type input "c"
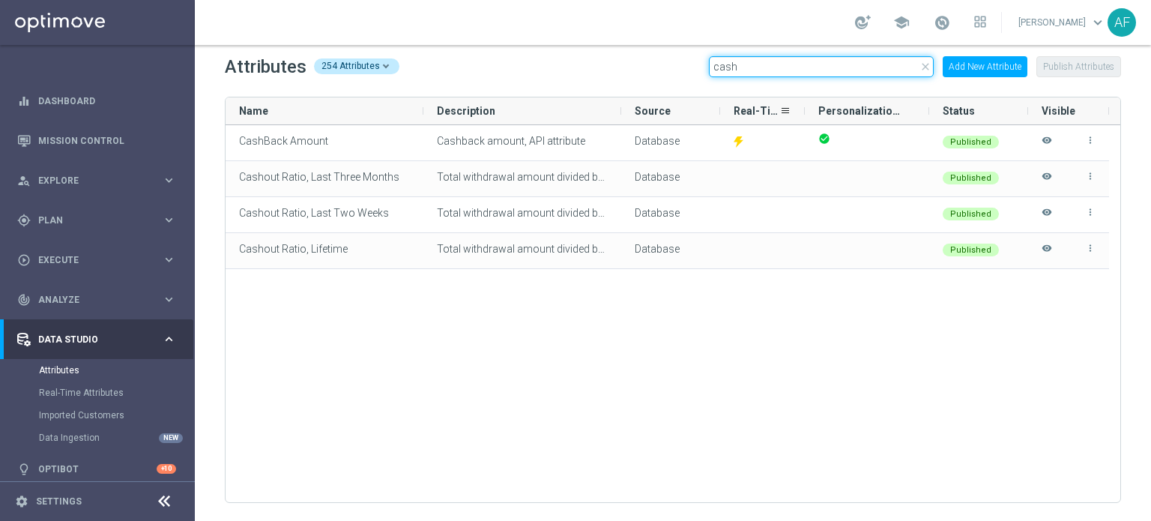
type input "cash"
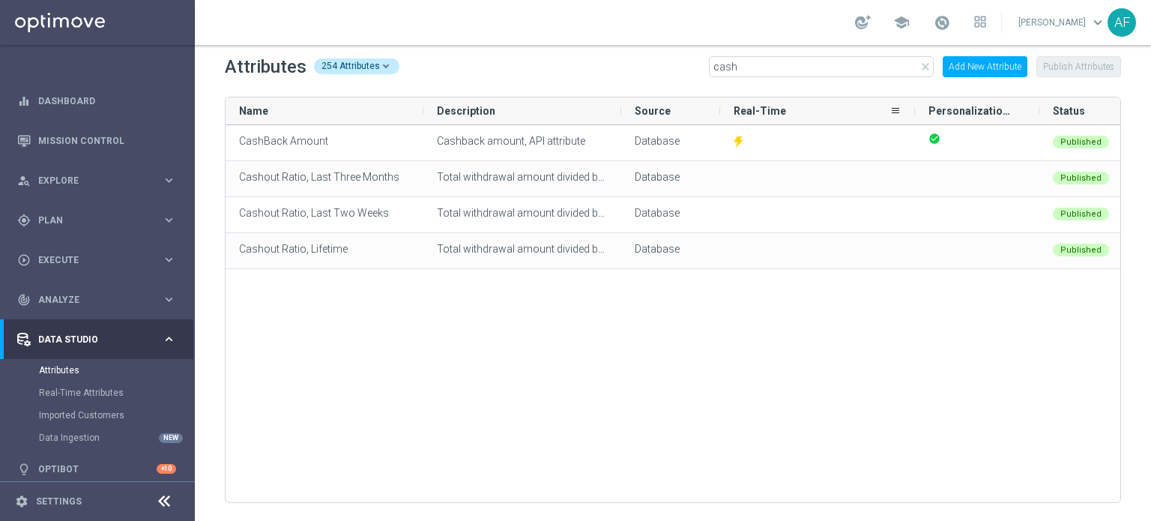
drag, startPoint x: 804, startPoint y: 110, endPoint x: 829, endPoint y: 110, distance: 25.5
click at [912, 110] on div at bounding box center [915, 110] width 6 height 27
click at [906, 113] on div "Personalization Tag" at bounding box center [967, 110] width 124 height 27
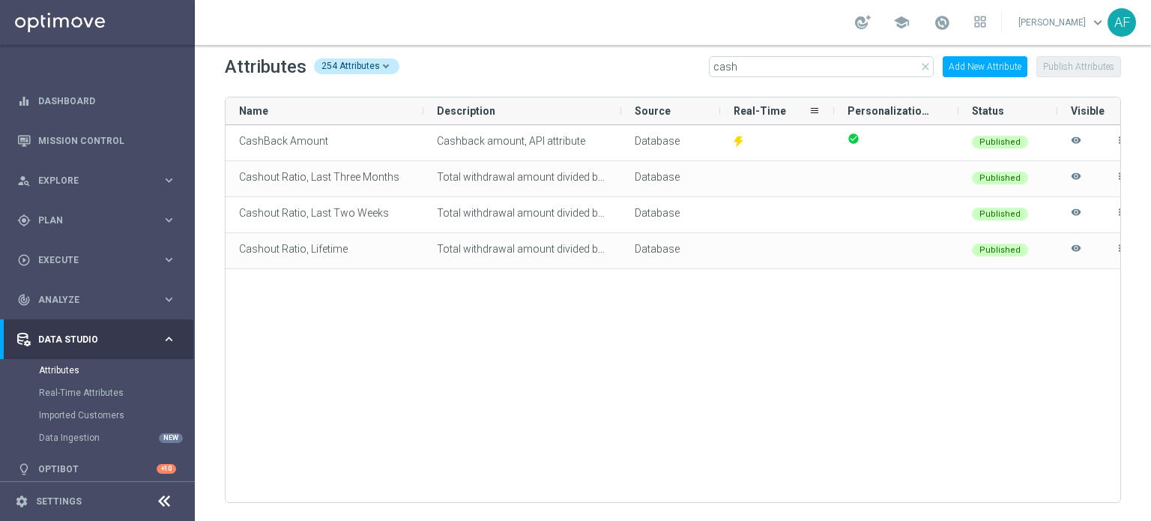
drag, startPoint x: 904, startPoint y: 113, endPoint x: 833, endPoint y: 117, distance: 71.3
click at [833, 117] on div at bounding box center [834, 110] width 6 height 27
drag, startPoint x: 761, startPoint y: 68, endPoint x: 707, endPoint y: 65, distance: 54.0
click at [707, 65] on div "Attributes 254 Attributes close cash Add New Attribute Publish Attributes" at bounding box center [673, 67] width 896 height 24
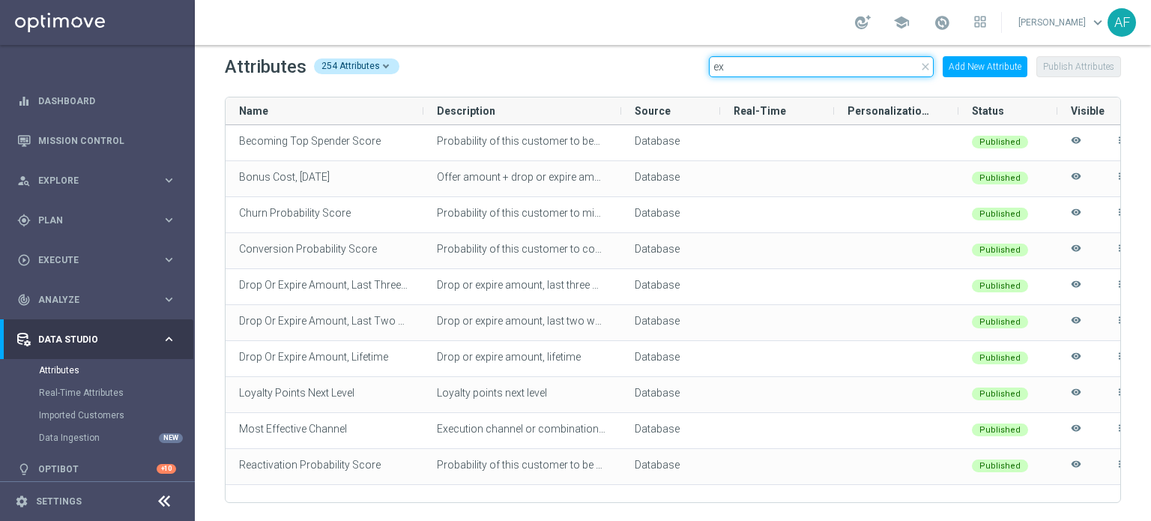
type input "e"
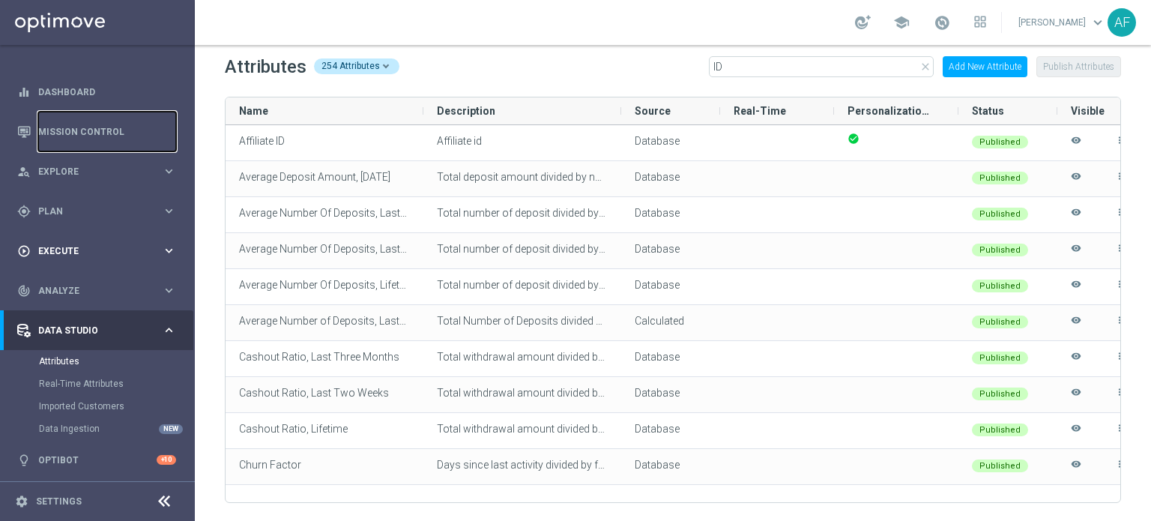
scroll to position [10, 0]
click at [94, 335] on div "Data Studio" at bounding box center [89, 328] width 145 height 13
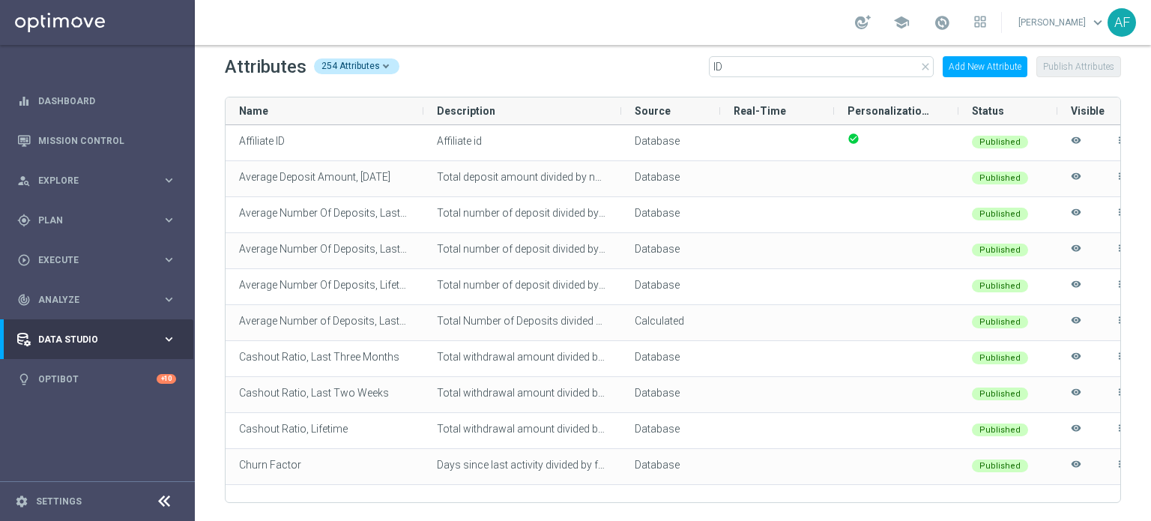
scroll to position [0, 0]
click at [104, 293] on div "track_changes Analyze" at bounding box center [89, 299] width 145 height 13
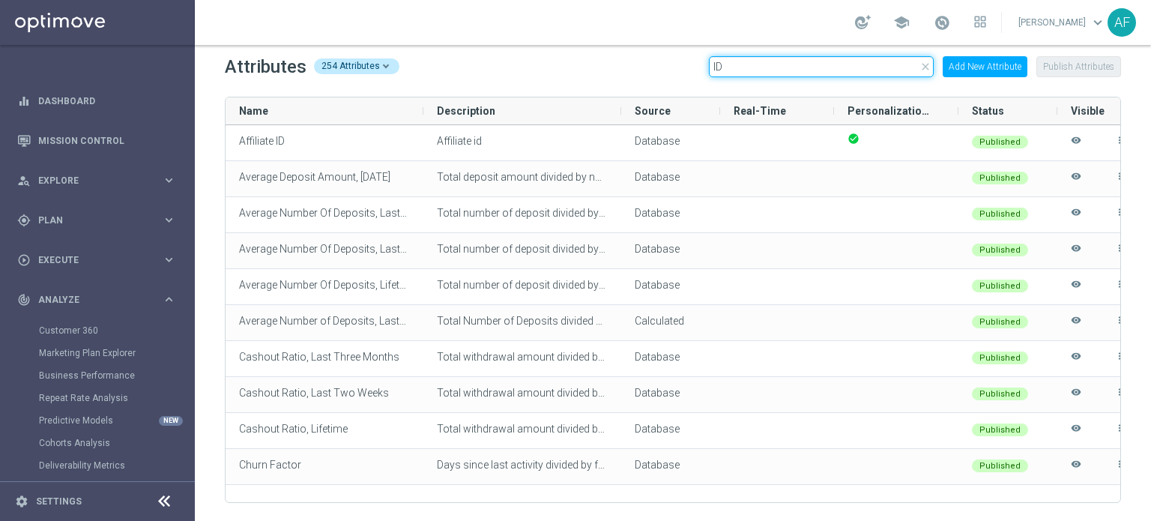
click at [737, 75] on input "ID" at bounding box center [821, 66] width 225 height 21
type input "I"
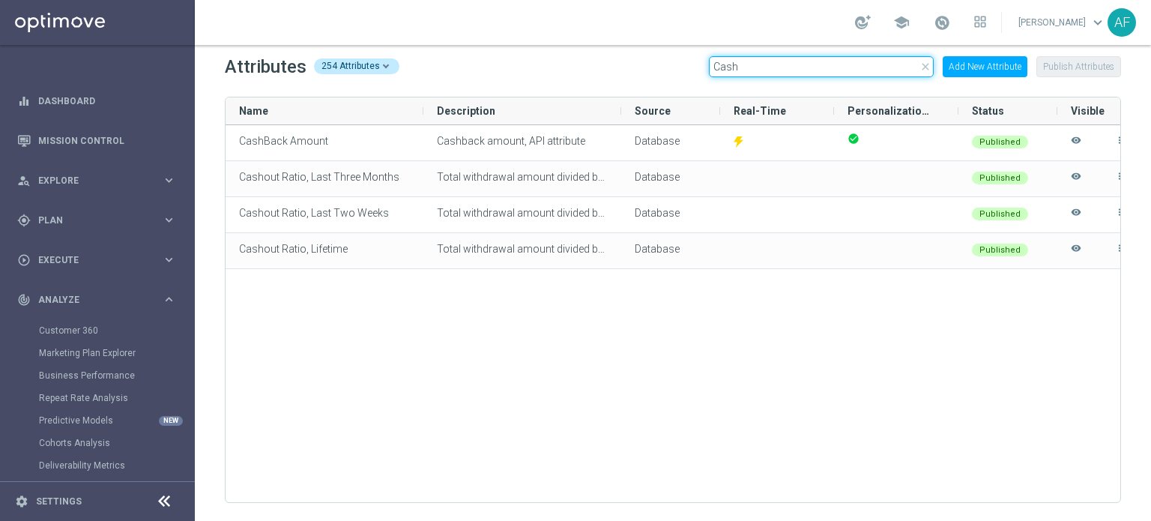
type input "Cash"
drag, startPoint x: 694, startPoint y: 301, endPoint x: 671, endPoint y: 427, distance: 128.0
click at [694, 301] on div "CashBack Amount Cashback amount, API attribute Database check_circle Published …" at bounding box center [673, 313] width 895 height 377
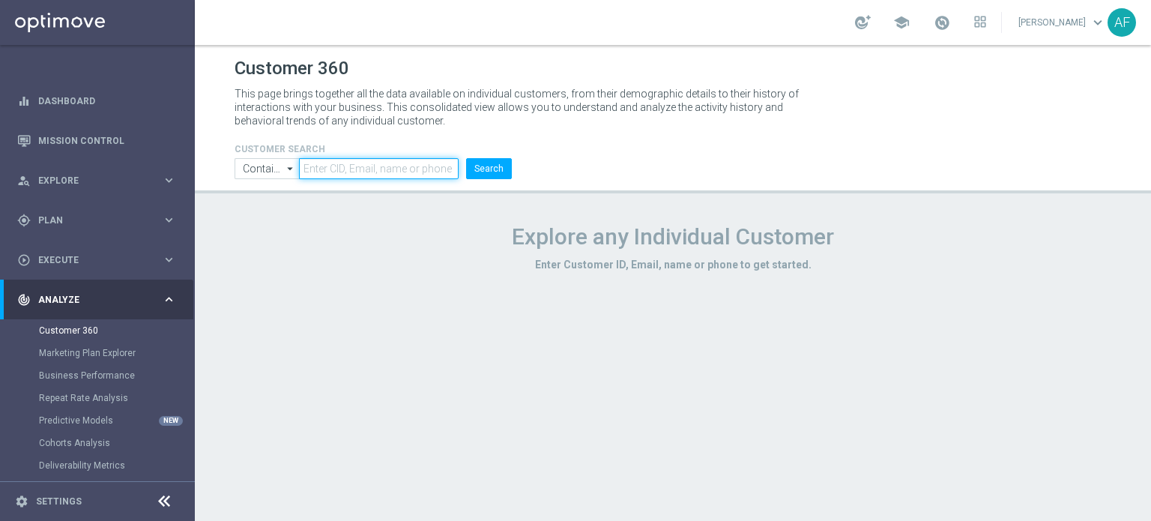
click at [363, 173] on input "text" at bounding box center [379, 168] width 160 height 21
type input "[PERSON_NAME][EMAIL_ADDRESS][DOMAIN_NAME]"
click at [466, 158] on button "Search" at bounding box center [489, 168] width 46 height 21
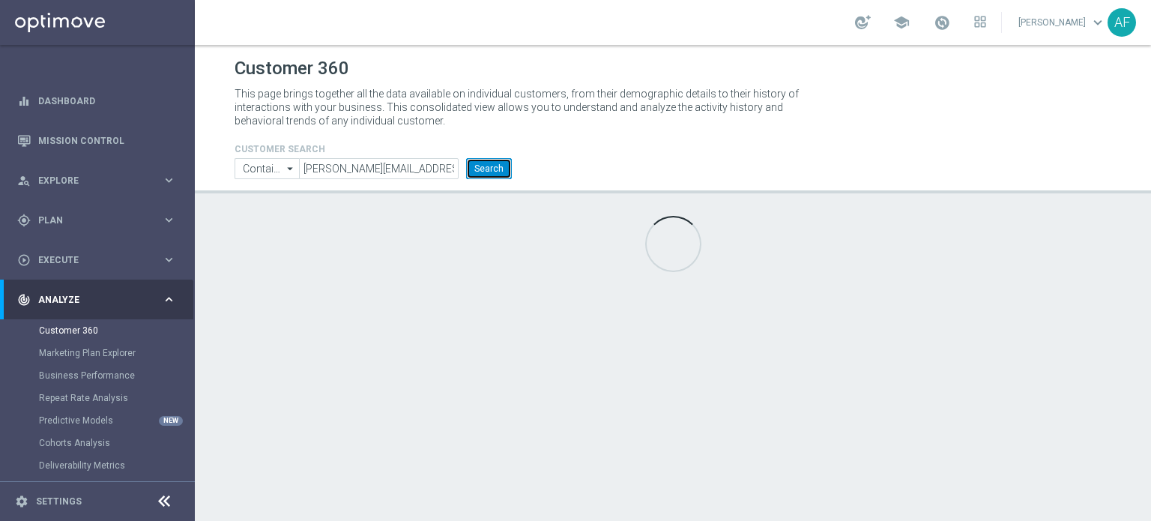
click at [492, 167] on button "Search" at bounding box center [489, 168] width 46 height 21
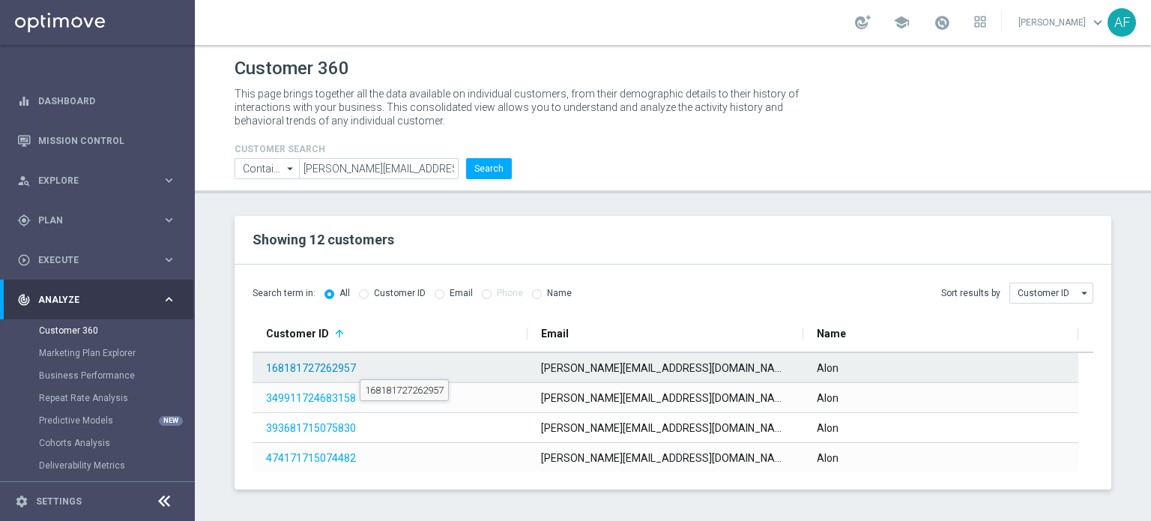
click at [343, 367] on link "168181727262957" at bounding box center [311, 368] width 90 height 12
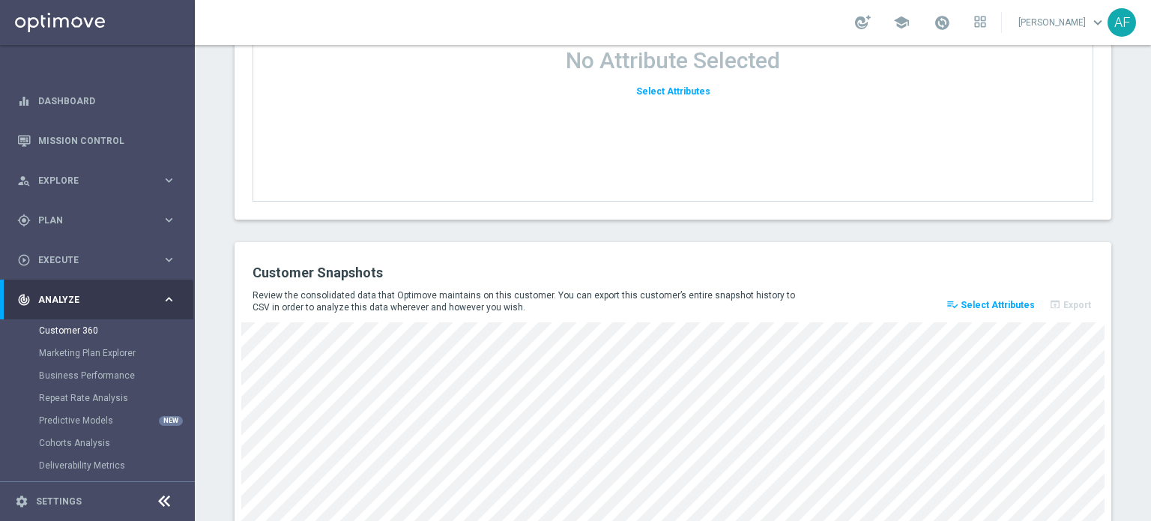
scroll to position [1835, 0]
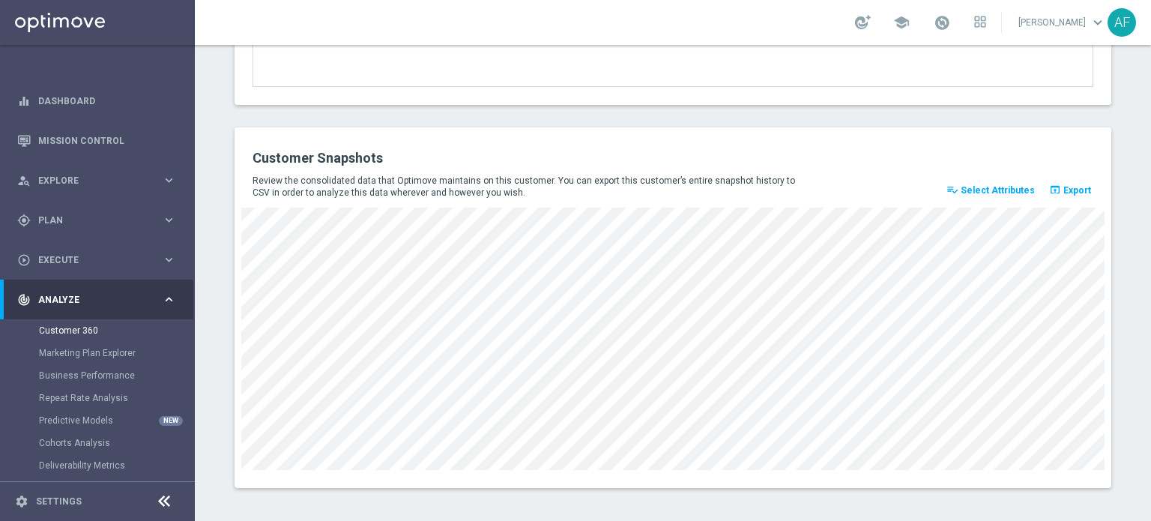
click at [989, 190] on span "Select Attributes" at bounding box center [998, 190] width 74 height 10
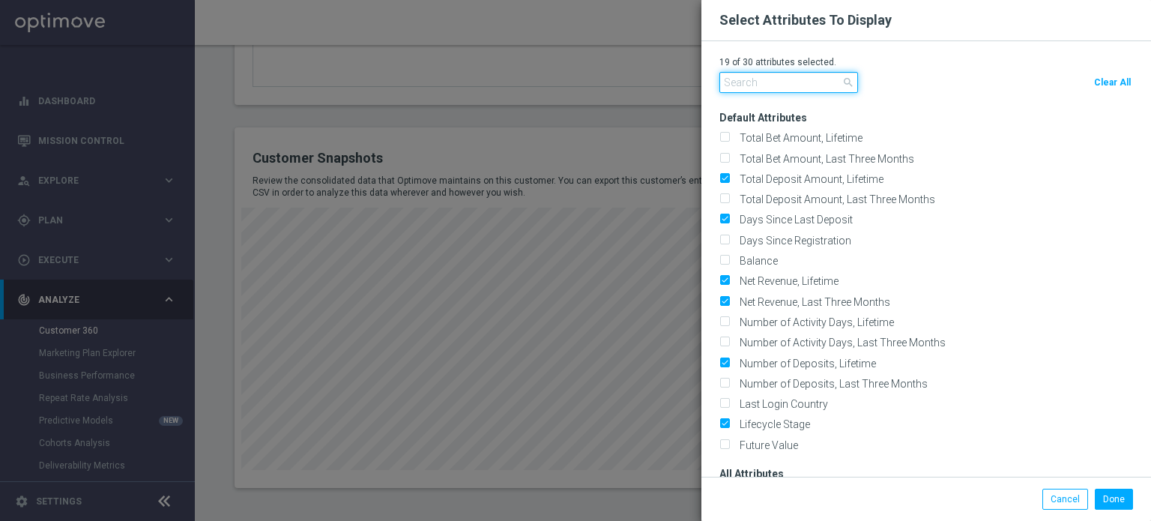
click at [793, 86] on input "text" at bounding box center [788, 82] width 139 height 21
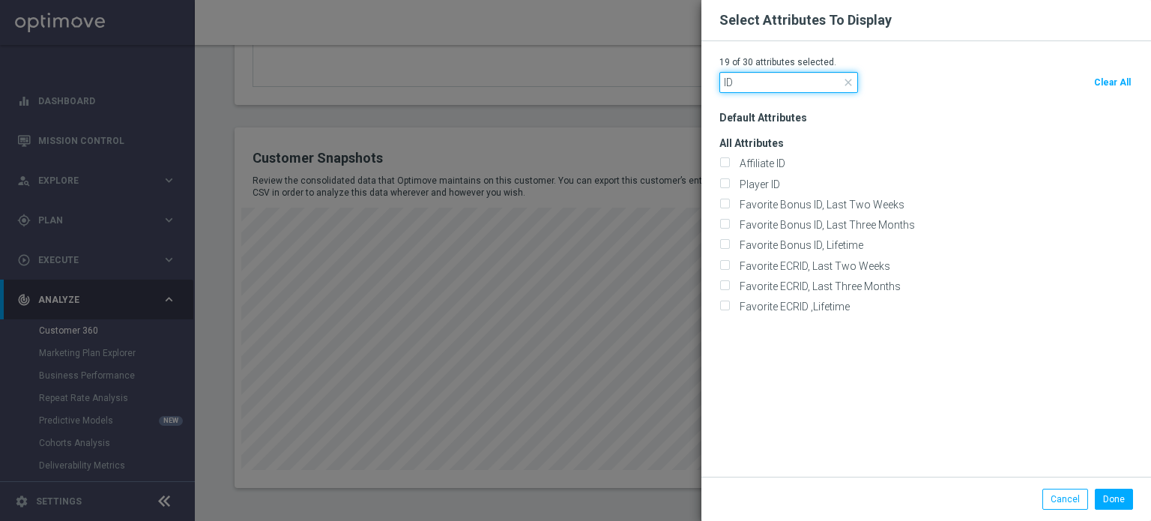
type input "I"
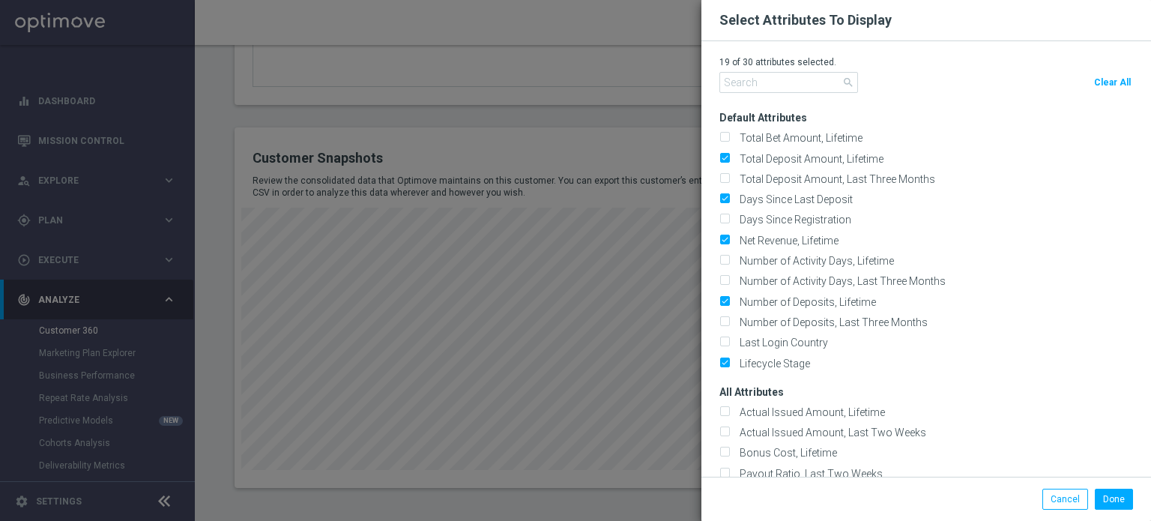
click at [622, 134] on modal-container "Select Attributes To Display 19 of 30 attributes selected. search Clear All Def…" at bounding box center [575, 260] width 1151 height 521
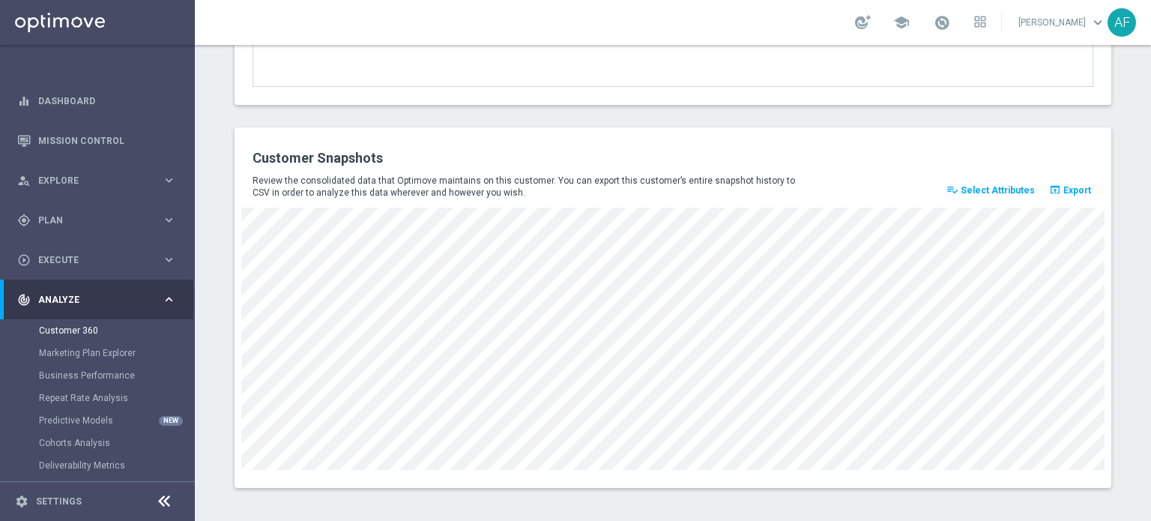
click at [1076, 185] on span "Export" at bounding box center [1077, 190] width 28 height 10
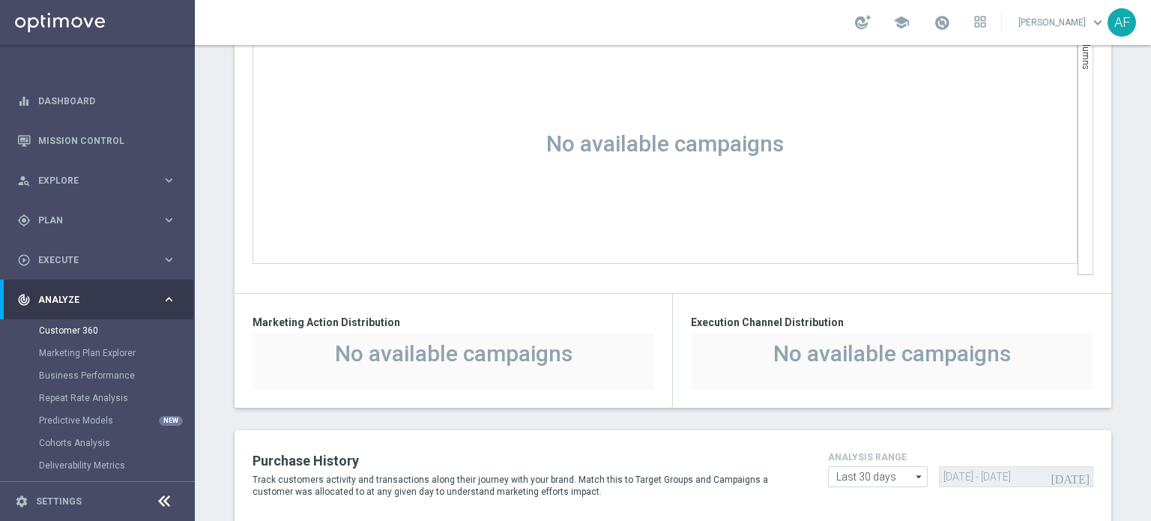
scroll to position [1011, 0]
